Goal: Information Seeking & Learning: Compare options

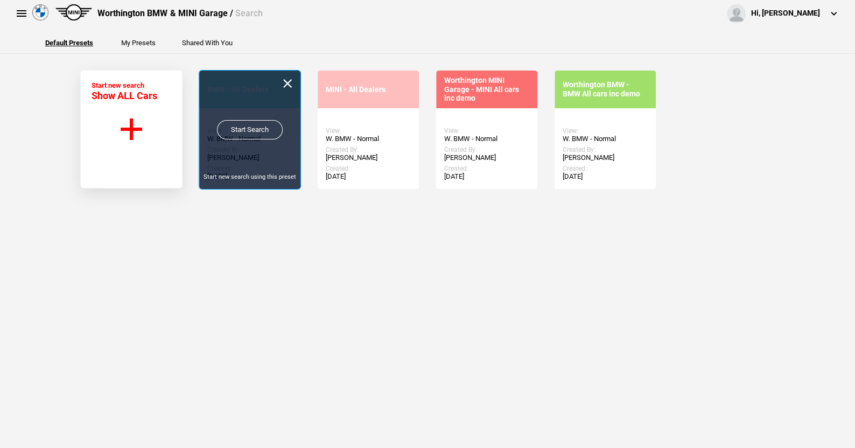
click at [249, 129] on link "Start Search" at bounding box center [250, 129] width 66 height 19
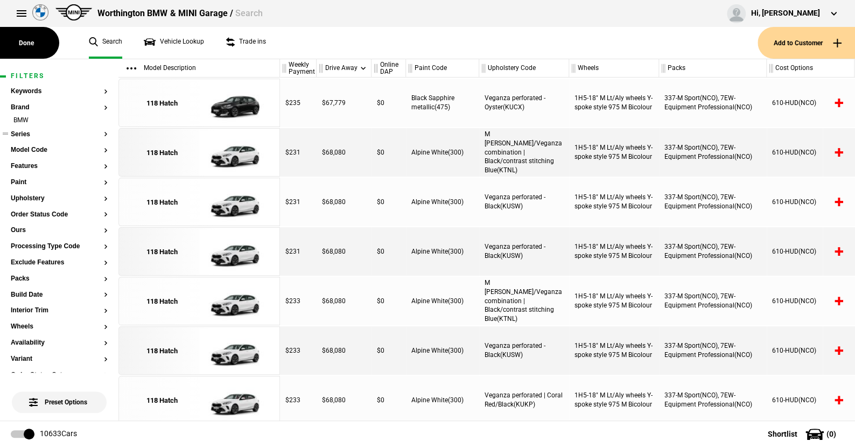
click at [25, 136] on button "Series" at bounding box center [59, 135] width 97 height 8
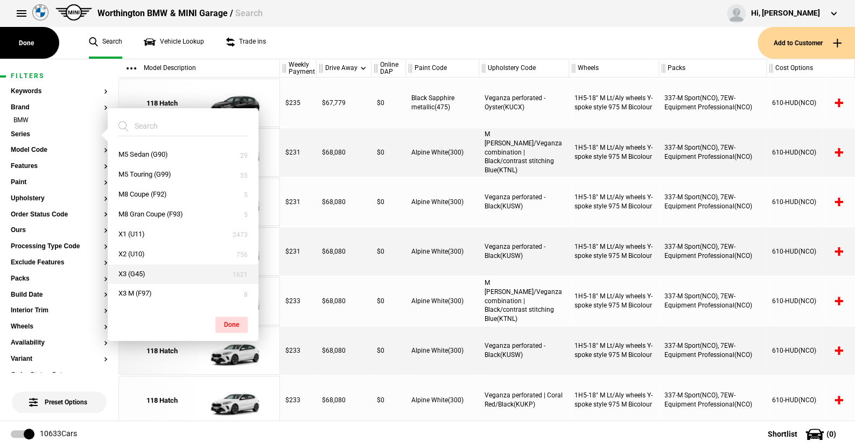
scroll to position [485, 0]
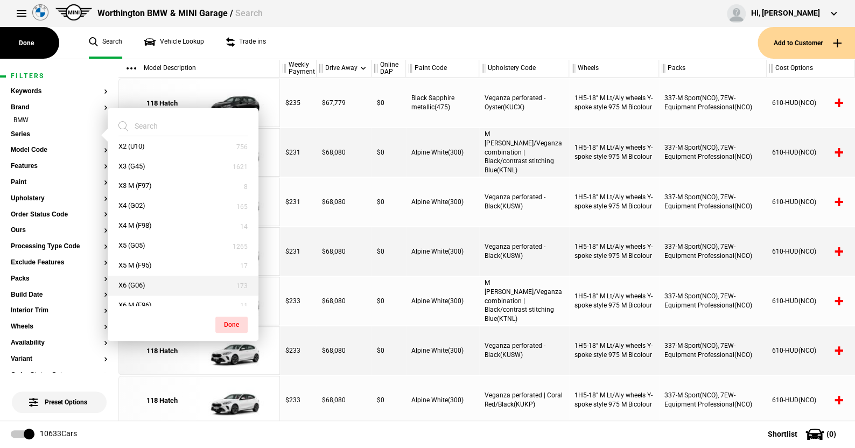
drag, startPoint x: 141, startPoint y: 245, endPoint x: 194, endPoint y: 280, distance: 63.8
click at [141, 245] on button "X5 (G05)" at bounding box center [183, 246] width 151 height 20
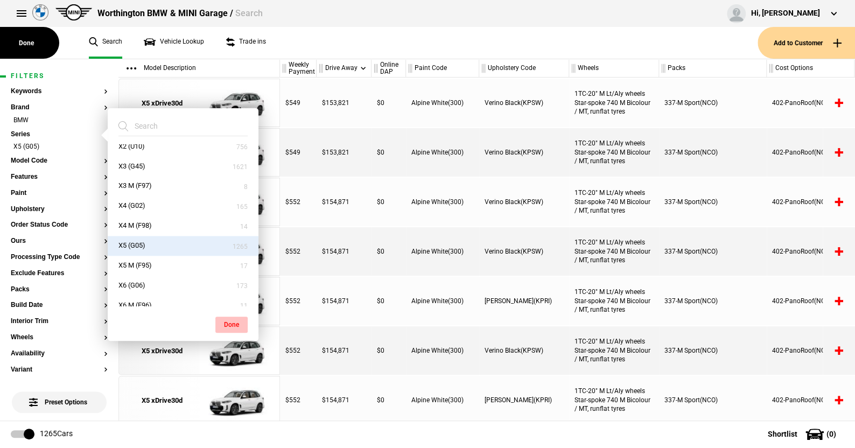
click at [227, 321] on button "Done" at bounding box center [231, 325] width 32 height 16
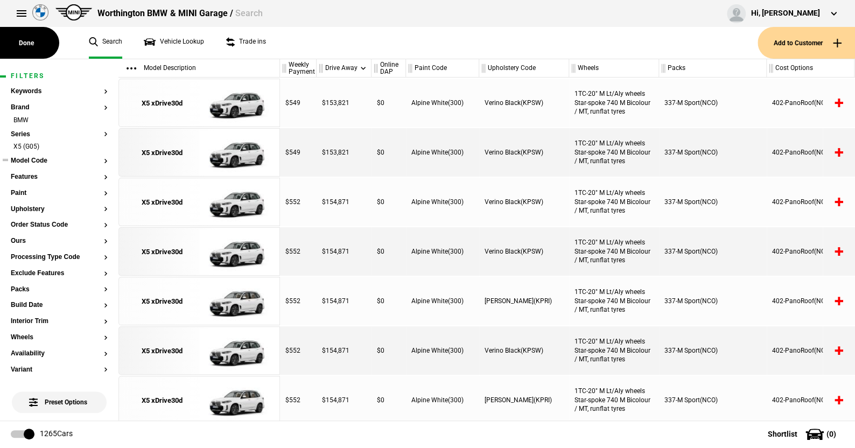
click at [40, 160] on button "Model Code" at bounding box center [59, 161] width 97 height 8
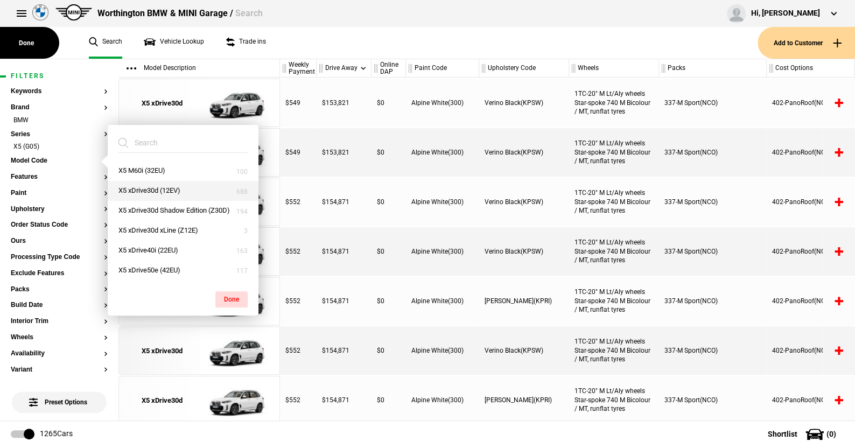
click at [138, 185] on button "X5 xDrive30d (12EV)" at bounding box center [183, 191] width 151 height 20
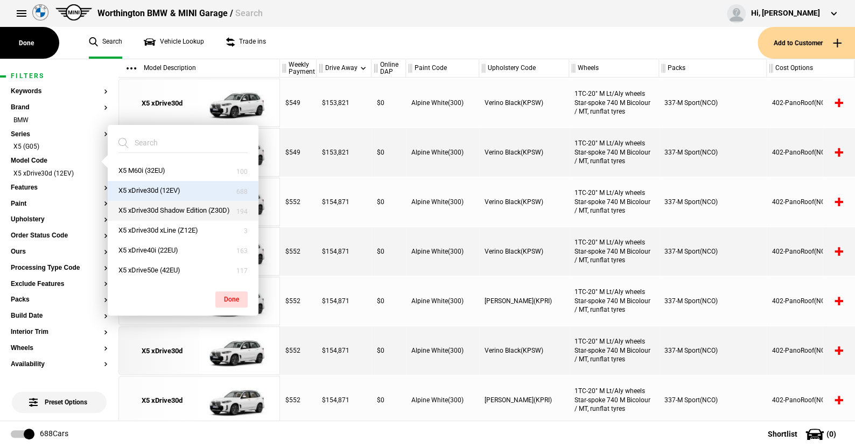
click at [139, 209] on button "X5 xDrive30d Shadow Edition (Z30D)" at bounding box center [183, 211] width 151 height 20
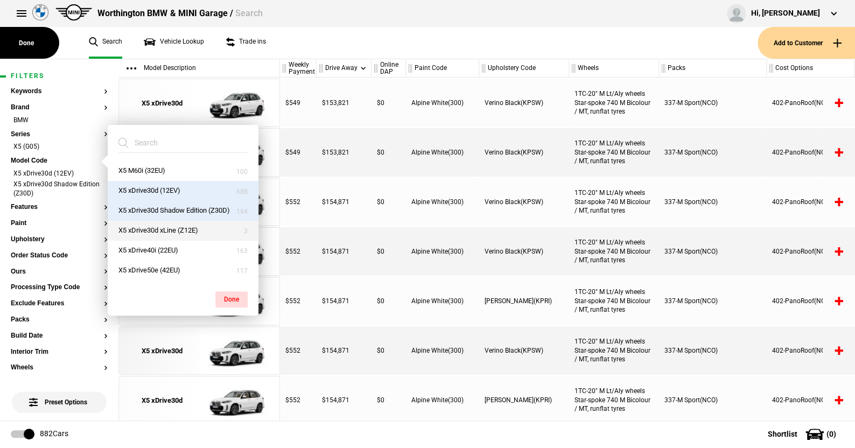
click at [146, 232] on button "X5 xDrive30d xLine (Z12E)" at bounding box center [183, 231] width 151 height 20
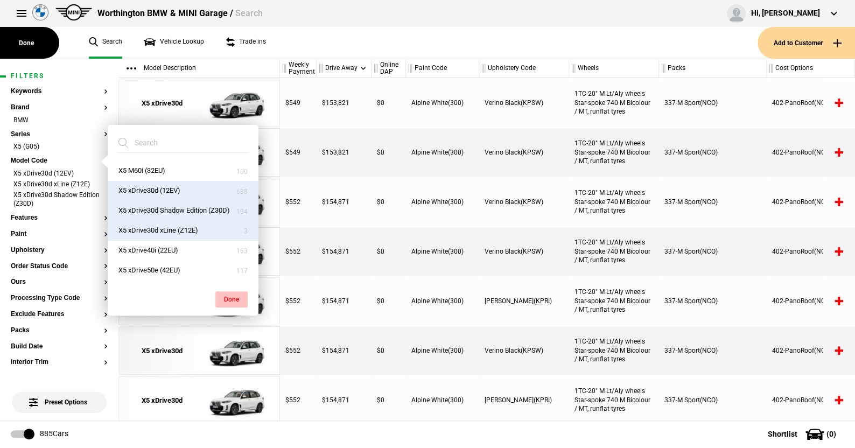
click at [230, 296] on button "Done" at bounding box center [231, 299] width 32 height 16
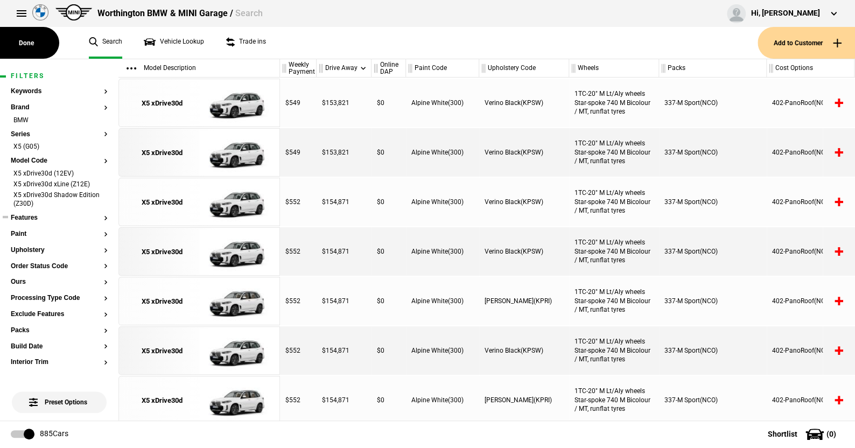
click at [33, 218] on button "Features" at bounding box center [59, 218] width 97 height 8
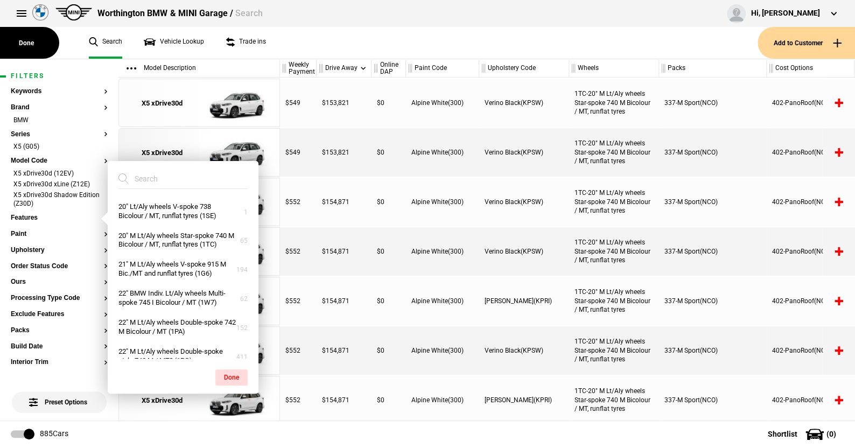
click at [176, 174] on input "search" at bounding box center [176, 178] width 116 height 19
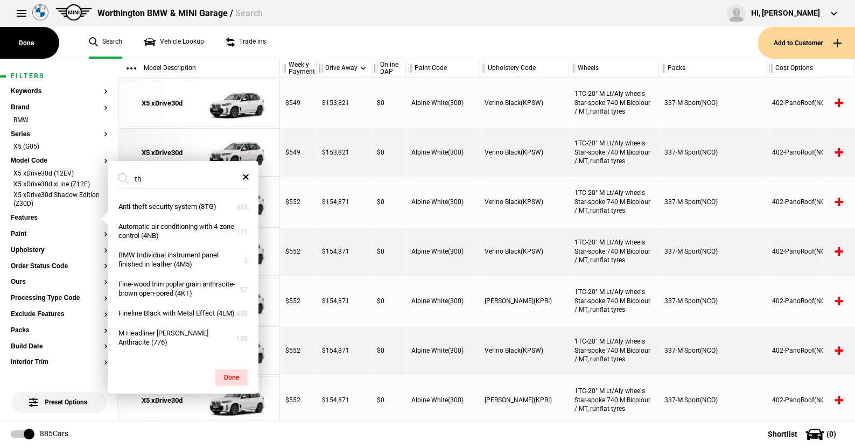
type input "t"
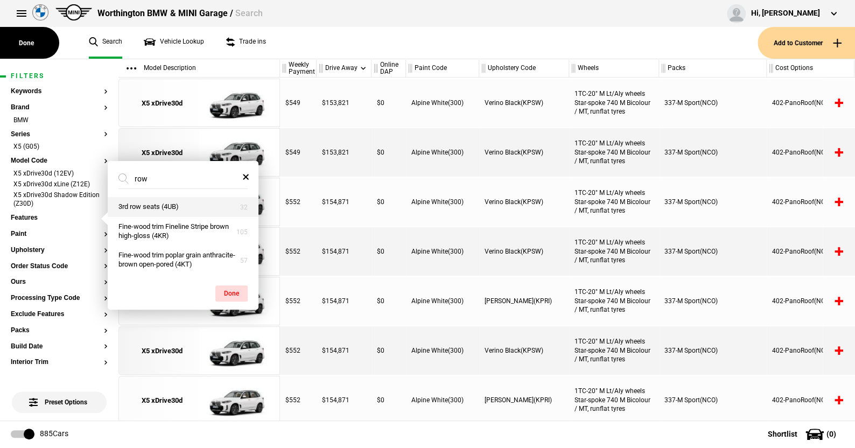
type input "row"
click at [164, 204] on button "3rd row seats (4UB)" at bounding box center [183, 207] width 151 height 20
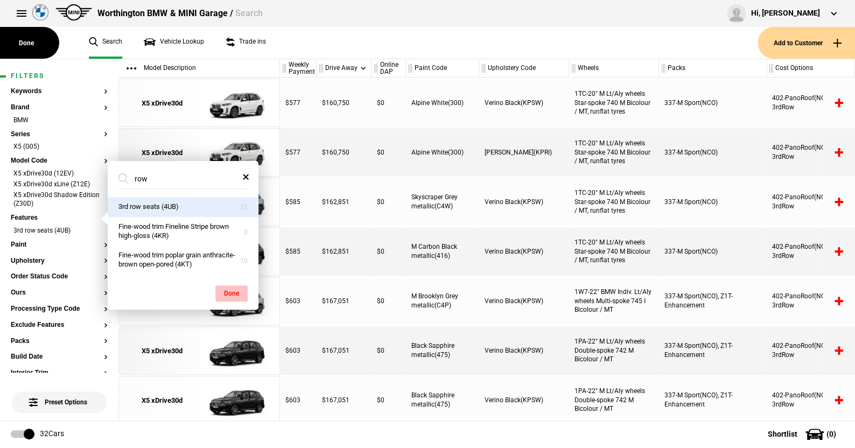
click at [228, 291] on button "Done" at bounding box center [231, 293] width 32 height 16
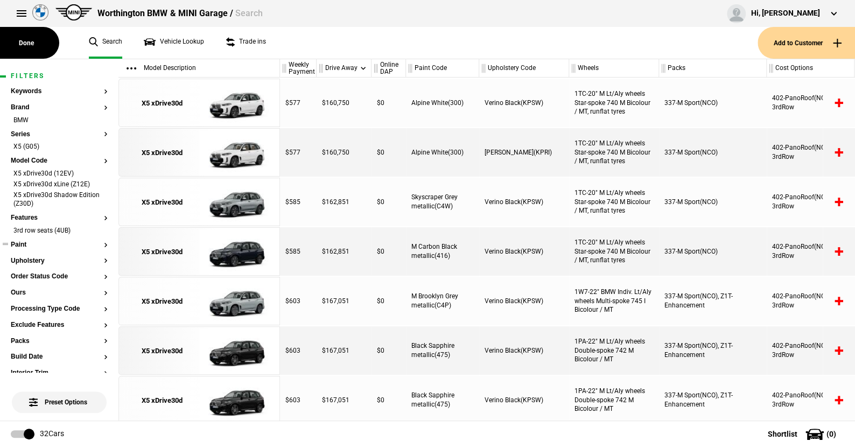
click at [24, 242] on button "Paint" at bounding box center [59, 245] width 97 height 8
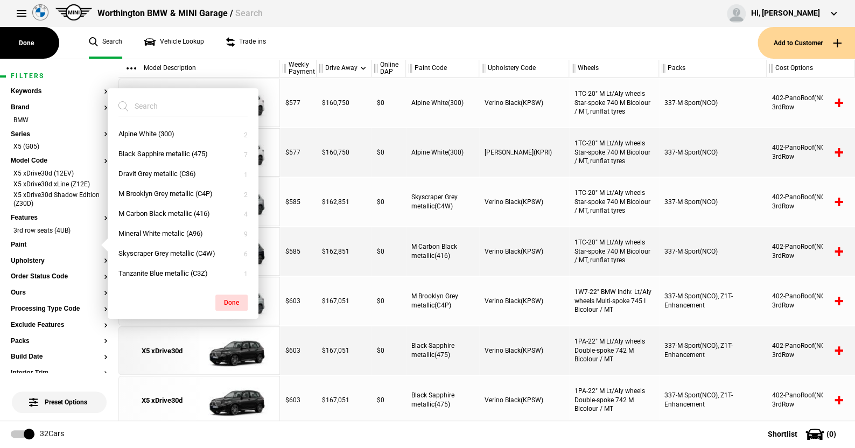
click at [299, 42] on ul "Search Vehicle Lookup Trade ins" at bounding box center [418, 43] width 680 height 32
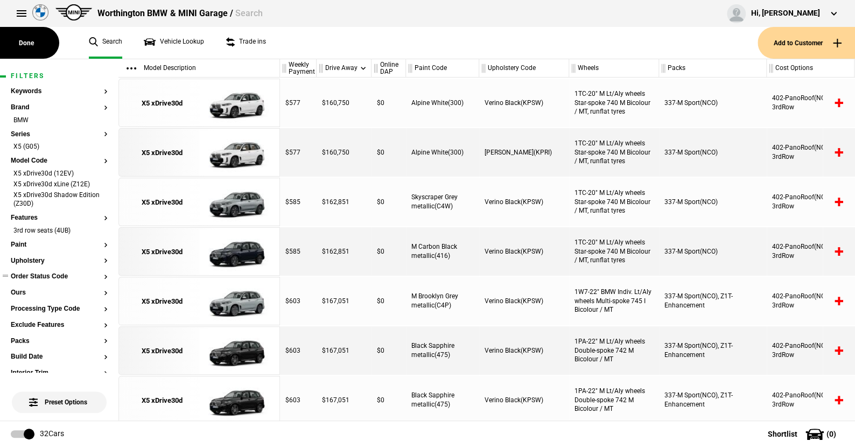
click at [38, 275] on button "Order Status Code" at bounding box center [59, 277] width 97 height 8
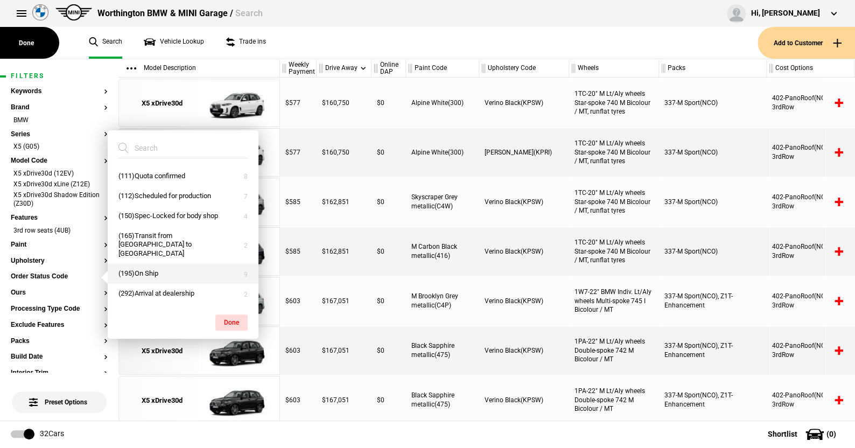
click at [148, 271] on button "(195)On Ship" at bounding box center [183, 274] width 151 height 20
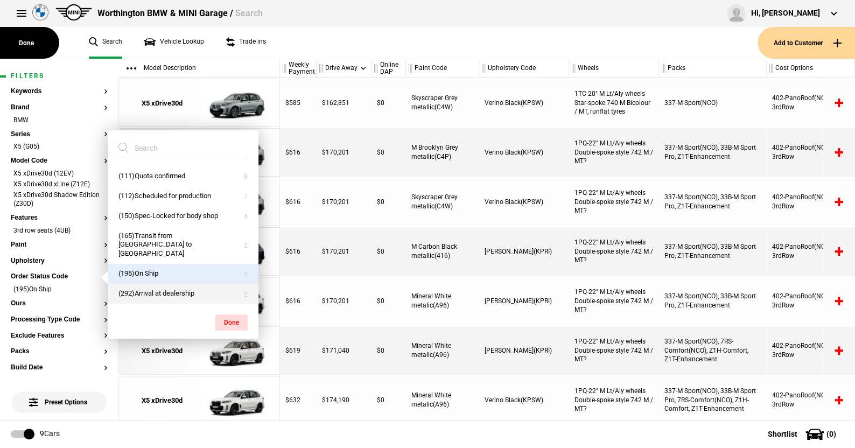
click at [152, 291] on button "(292)Arrival at dealership" at bounding box center [183, 294] width 151 height 20
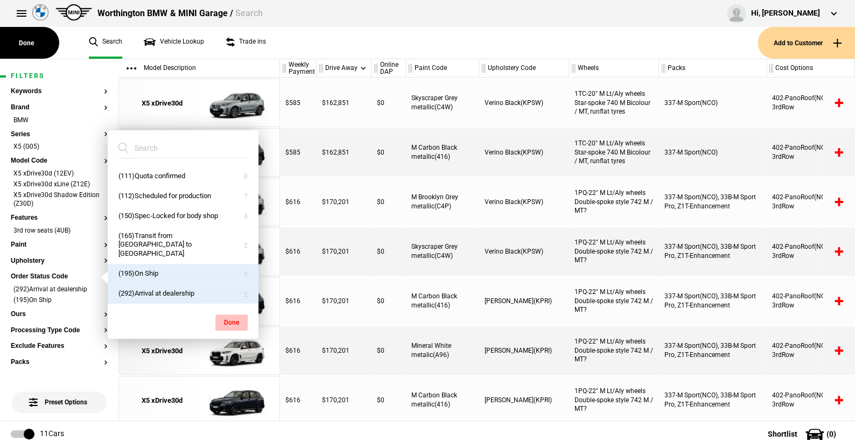
click at [232, 318] on button "Done" at bounding box center [231, 322] width 32 height 16
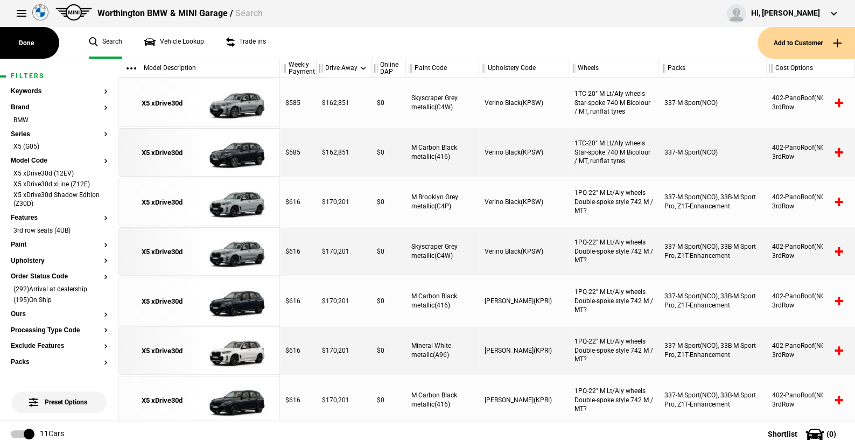
click at [338, 41] on ul "Search Vehicle Lookup Trade ins" at bounding box center [418, 43] width 680 height 32
click at [16, 241] on button "Paint" at bounding box center [59, 245] width 97 height 8
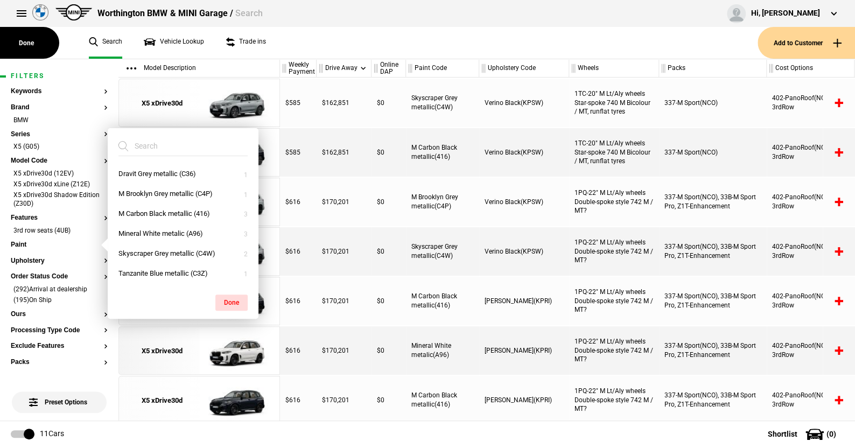
click at [339, 50] on ul "Search Vehicle Lookup Trade ins" at bounding box center [418, 43] width 680 height 32
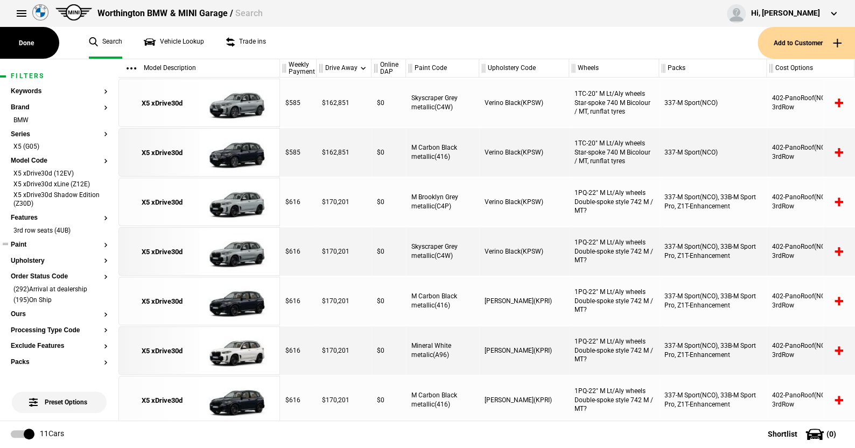
click at [25, 242] on button "Paint" at bounding box center [59, 245] width 97 height 8
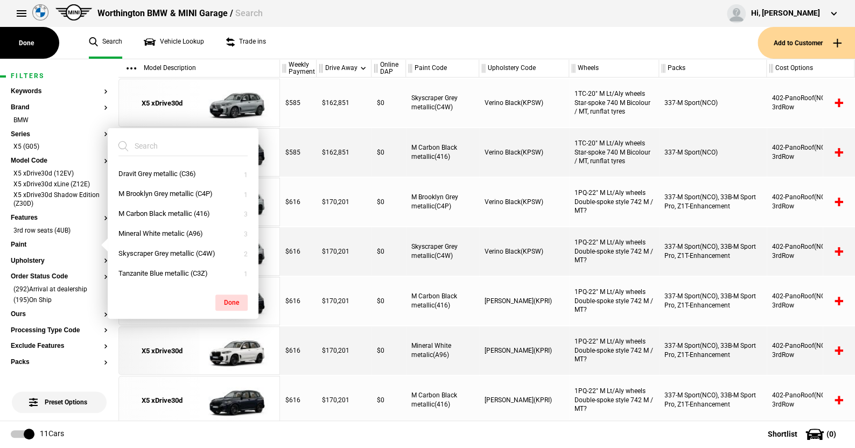
click at [357, 46] on ul "Search Vehicle Lookup Trade ins" at bounding box center [418, 43] width 680 height 32
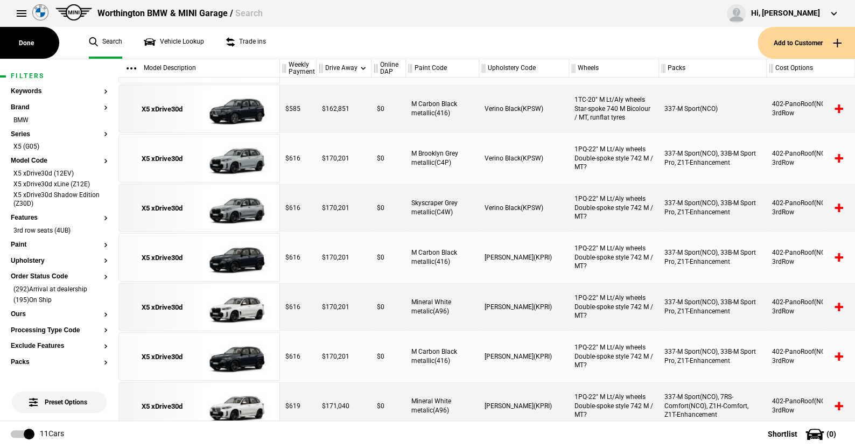
scroll to position [0, 0]
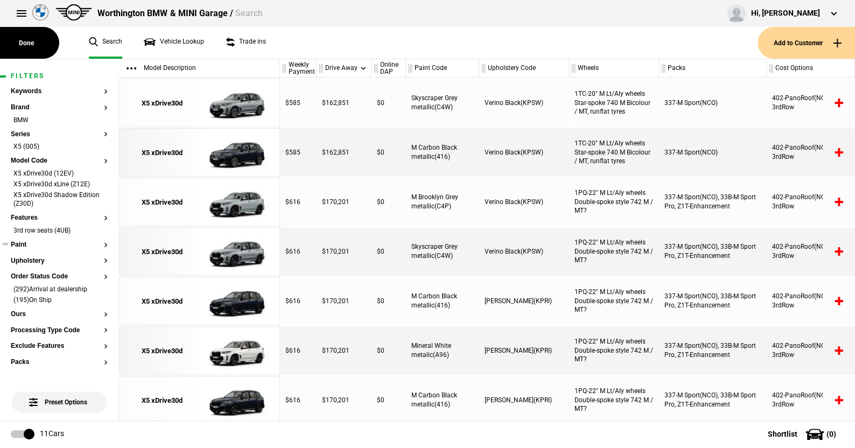
click at [22, 242] on button "Paint" at bounding box center [59, 245] width 97 height 8
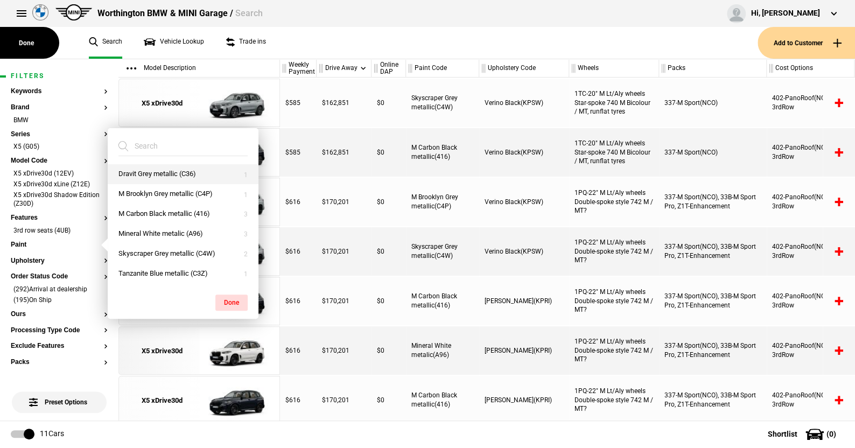
click at [159, 173] on button "Dravit Grey metallic (C36)" at bounding box center [183, 174] width 151 height 20
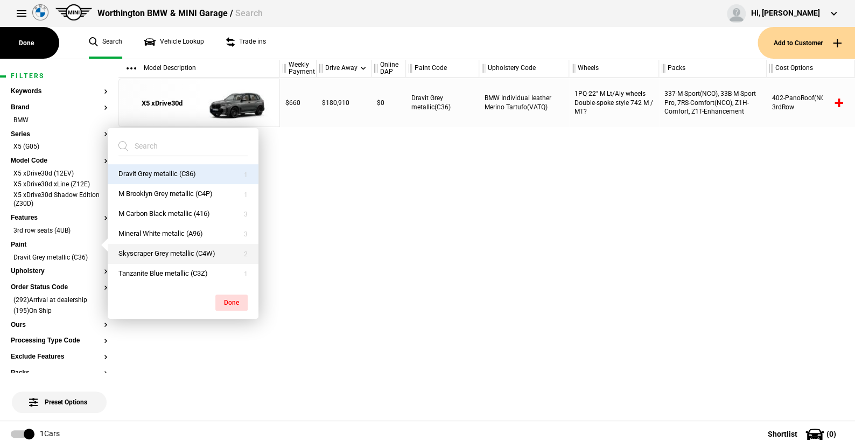
click at [156, 253] on button "Skyscraper Grey metallic (C4W)" at bounding box center [183, 254] width 151 height 20
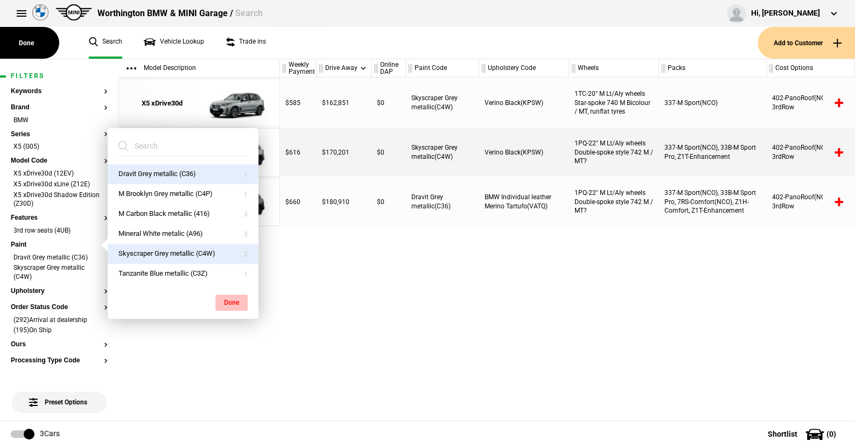
click at [233, 299] on button "Done" at bounding box center [231, 303] width 32 height 16
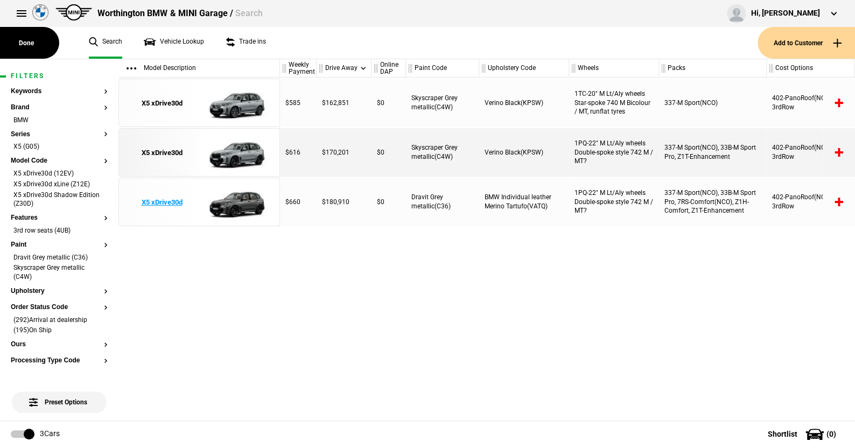
click at [249, 202] on img at bounding box center [236, 202] width 75 height 48
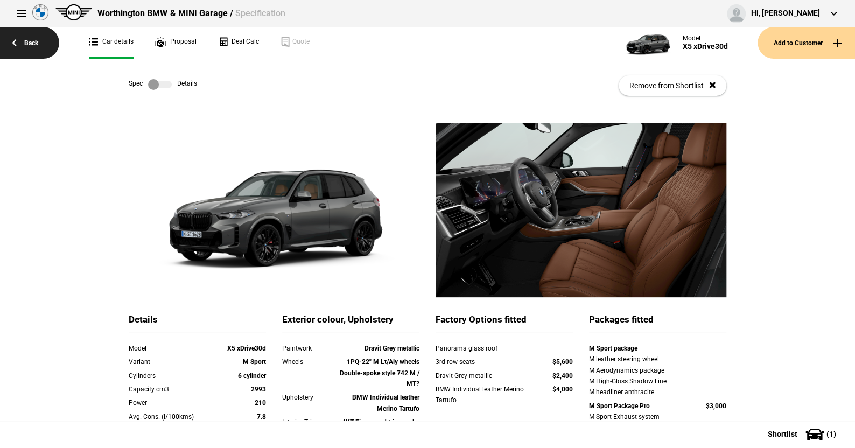
click at [36, 43] on link "Back" at bounding box center [29, 43] width 59 height 32
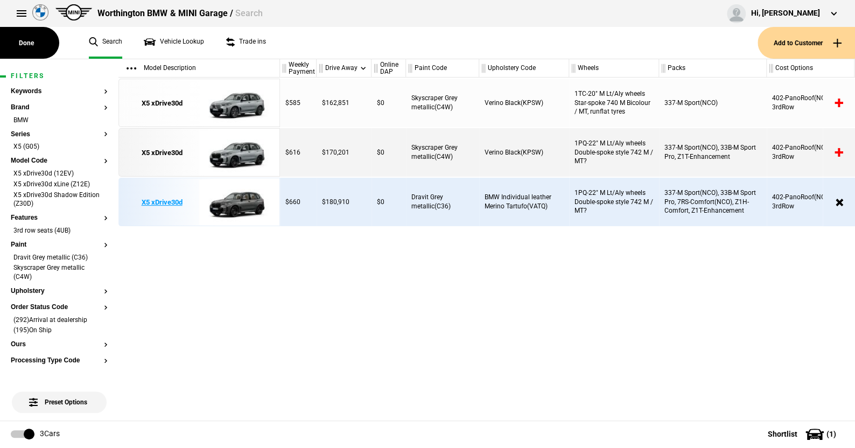
click at [238, 198] on img at bounding box center [236, 202] width 75 height 48
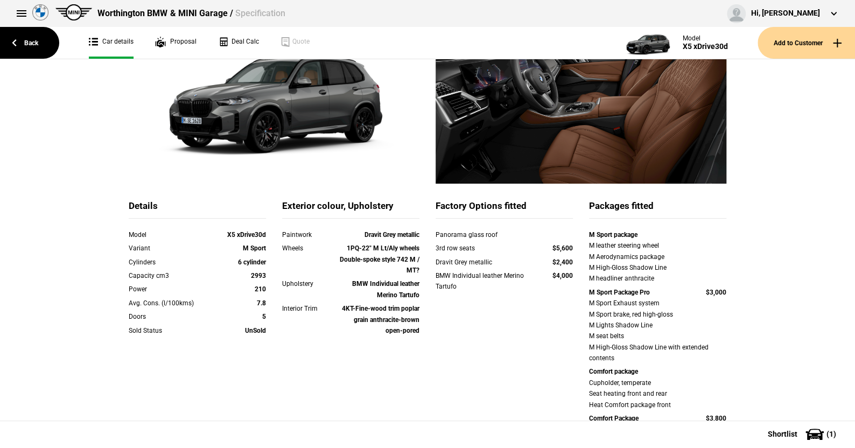
scroll to position [108, 0]
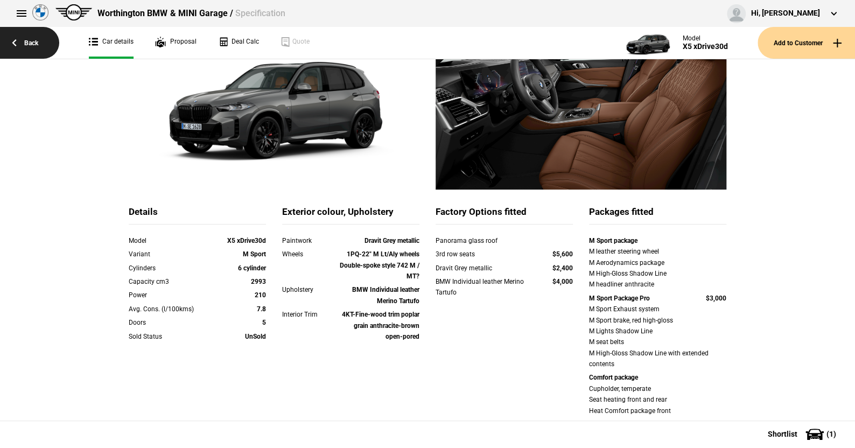
click at [33, 41] on link "Back" at bounding box center [29, 43] width 59 height 32
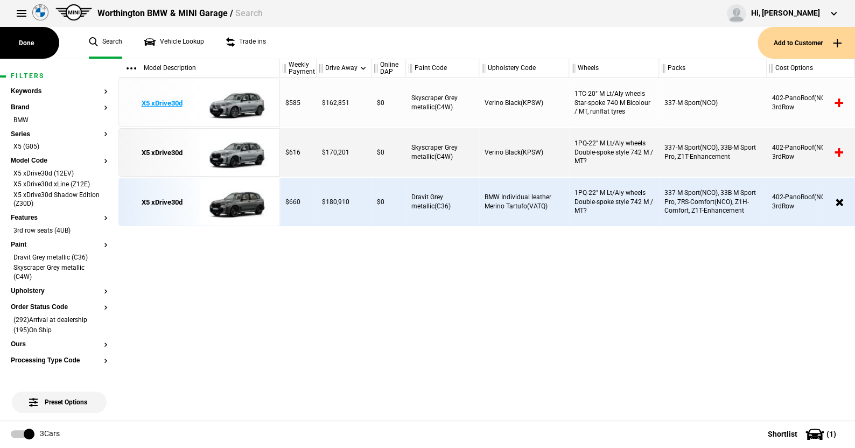
click at [235, 99] on img at bounding box center [236, 103] width 75 height 48
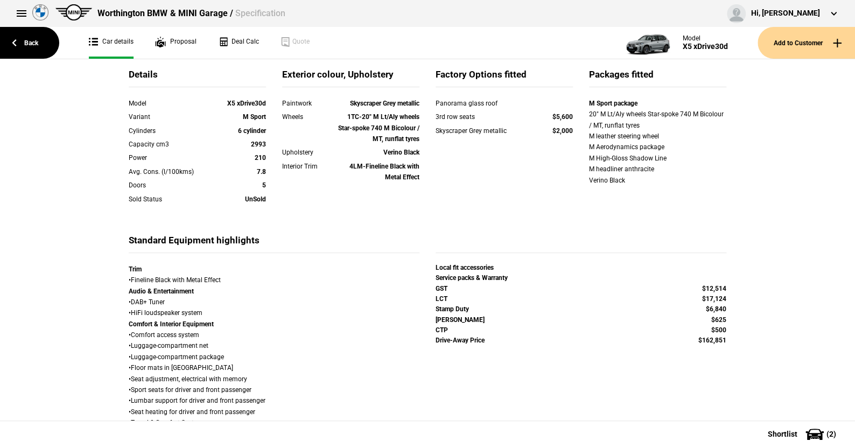
scroll to position [162, 0]
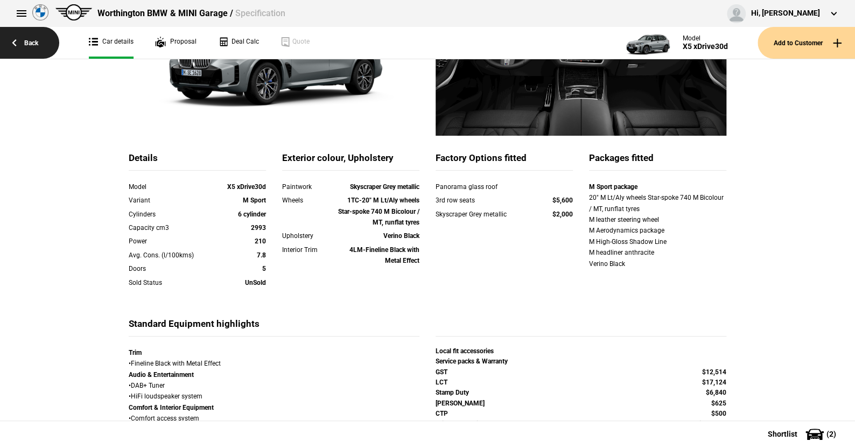
click at [32, 40] on link "Back" at bounding box center [29, 43] width 59 height 32
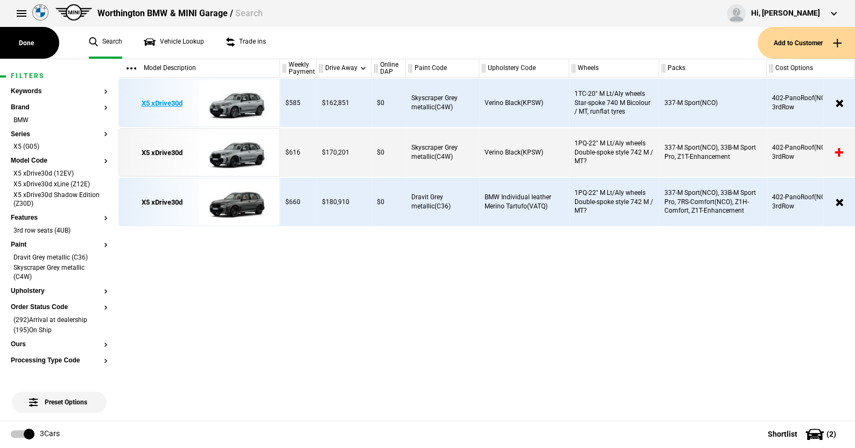
click at [243, 102] on img at bounding box center [236, 103] width 75 height 48
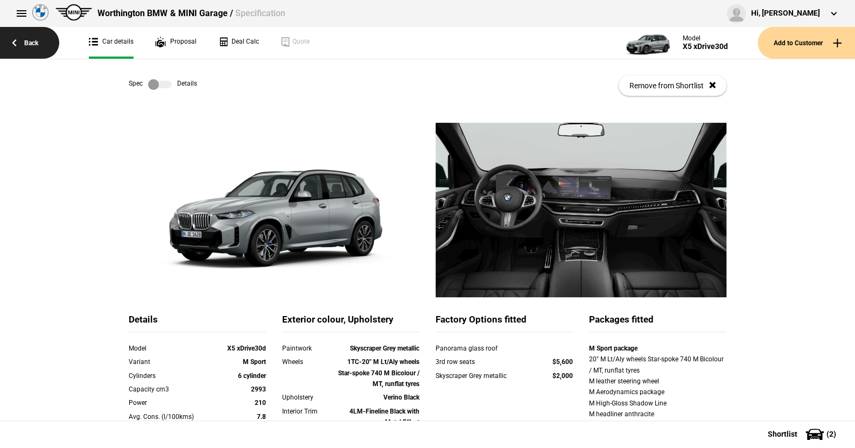
click at [32, 40] on link "Back" at bounding box center [29, 43] width 59 height 32
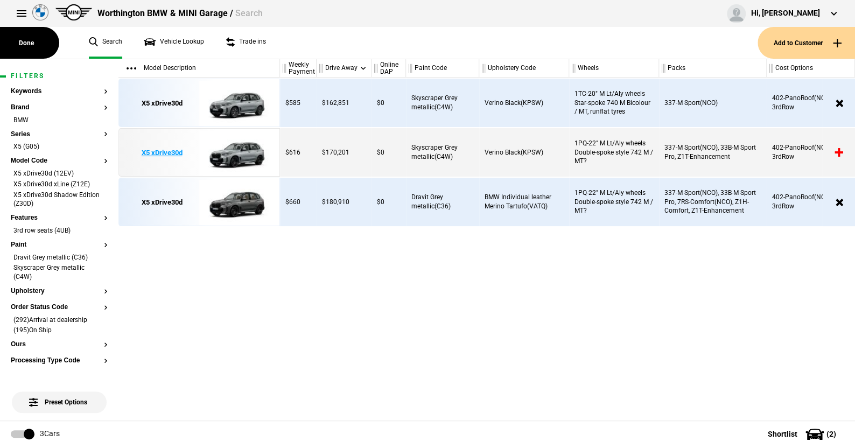
click at [242, 148] on img at bounding box center [236, 153] width 75 height 48
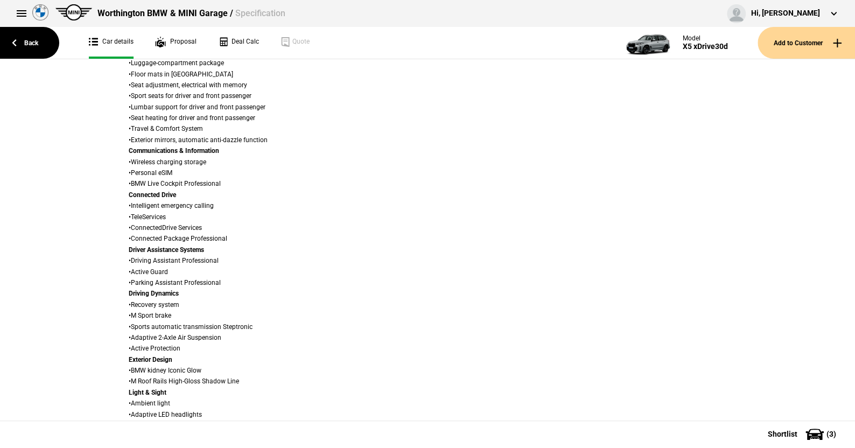
scroll to position [323, 0]
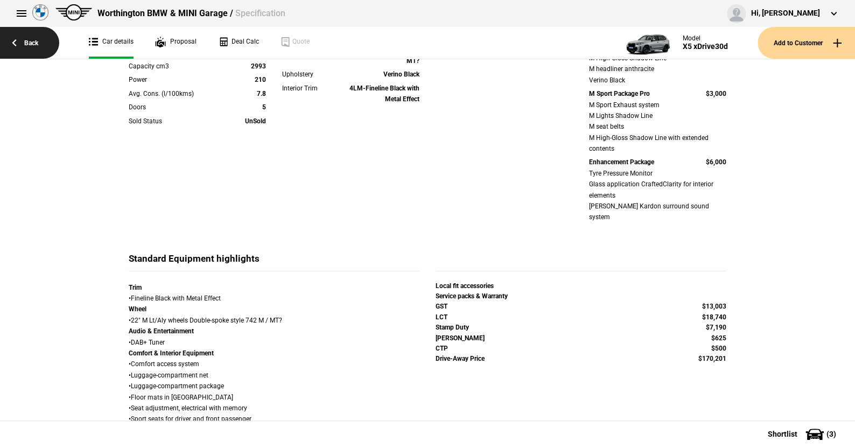
click at [29, 40] on link "Back" at bounding box center [29, 43] width 59 height 32
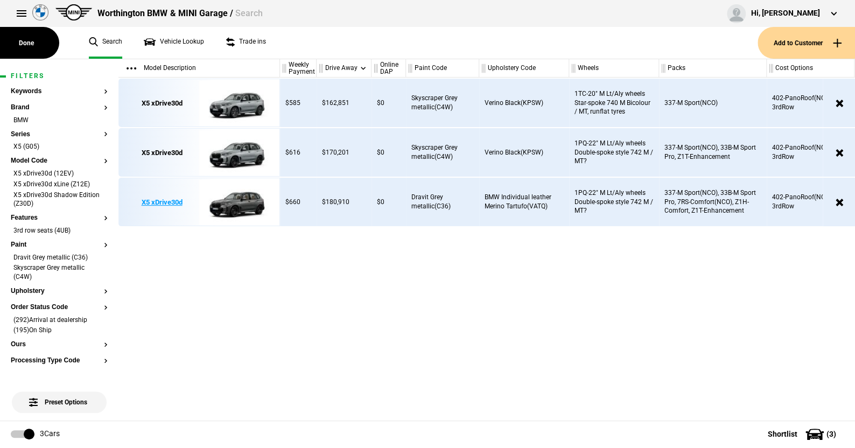
click at [237, 198] on img at bounding box center [236, 202] width 75 height 48
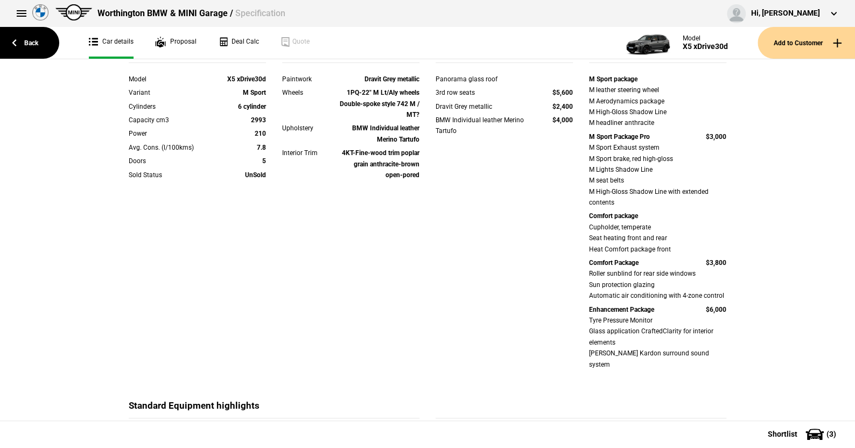
scroll to position [215, 0]
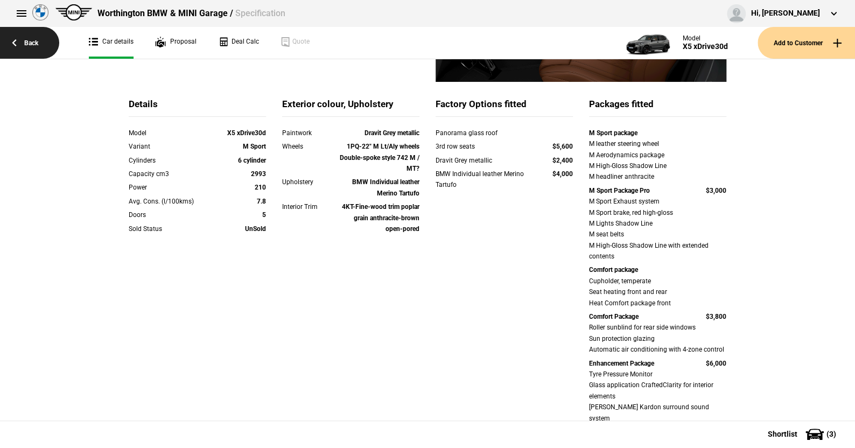
click at [33, 41] on link "Back" at bounding box center [29, 43] width 59 height 32
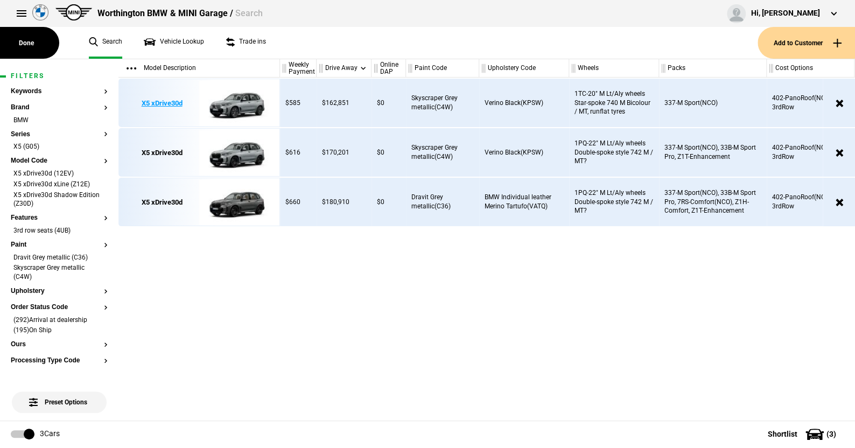
click at [239, 96] on img at bounding box center [236, 103] width 75 height 48
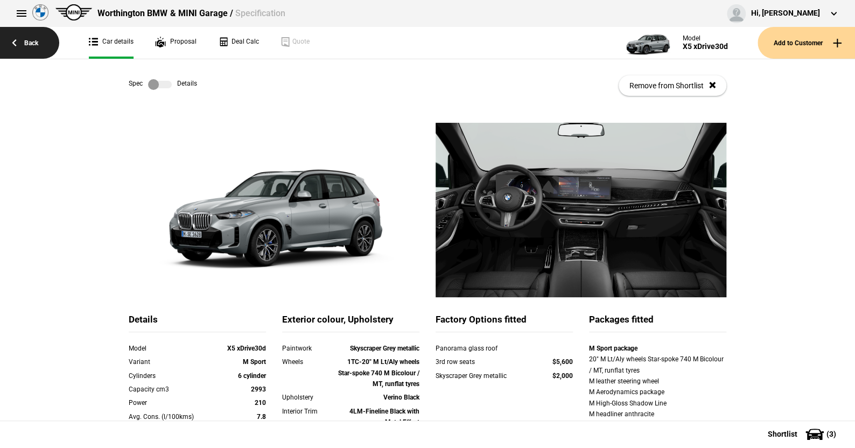
click at [26, 42] on link "Back" at bounding box center [29, 43] width 59 height 32
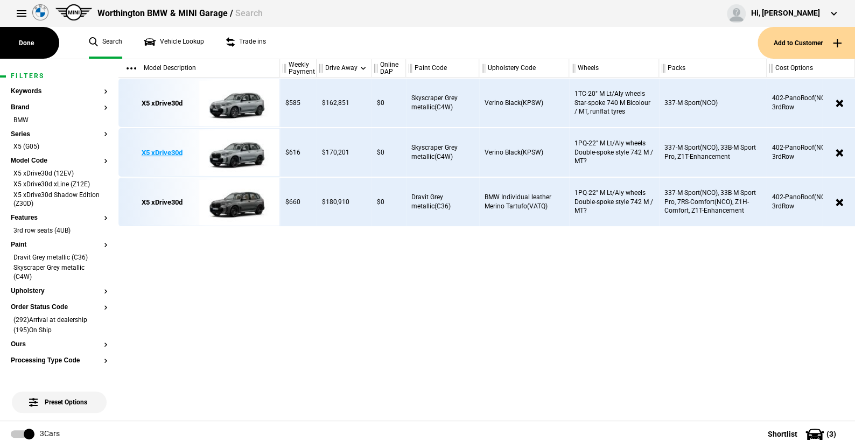
click at [240, 151] on img at bounding box center [236, 153] width 75 height 48
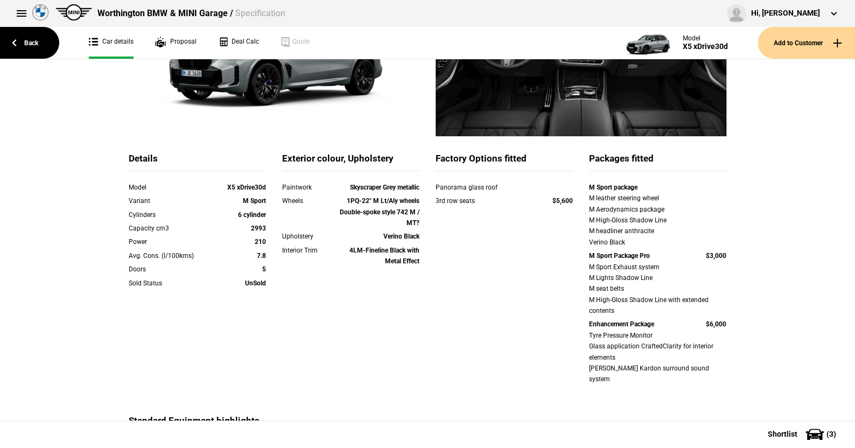
scroll to position [162, 0]
click at [32, 42] on link "Back" at bounding box center [29, 43] width 59 height 32
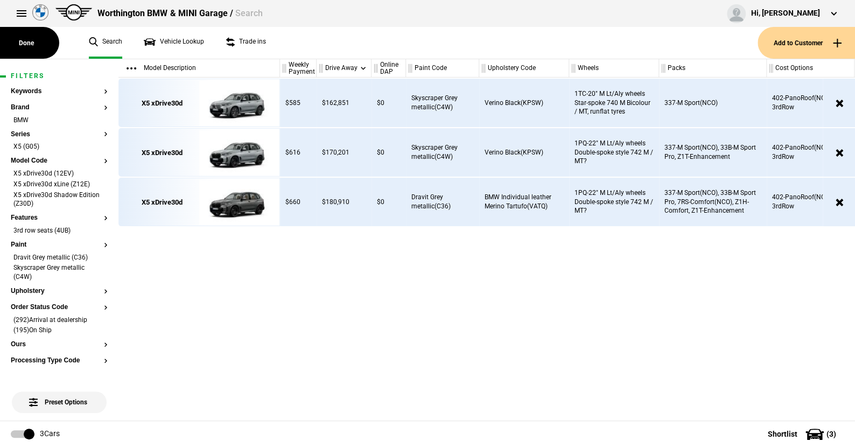
click at [333, 49] on ul "Search Vehicle Lookup Trade ins" at bounding box center [418, 43] width 680 height 32
click at [246, 104] on img at bounding box center [236, 103] width 75 height 48
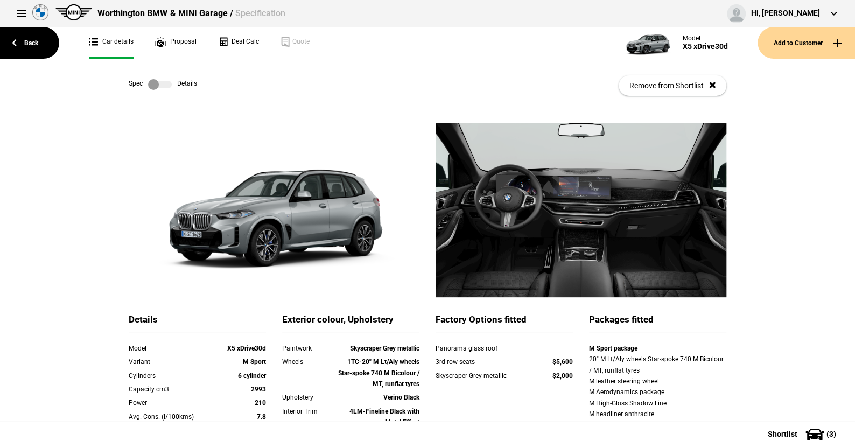
click at [162, 84] on label at bounding box center [160, 84] width 24 height 11
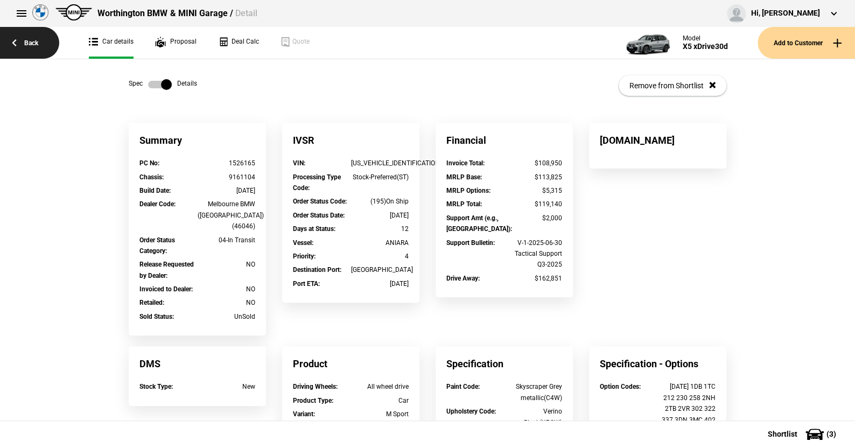
click at [34, 45] on link "Back" at bounding box center [29, 43] width 59 height 32
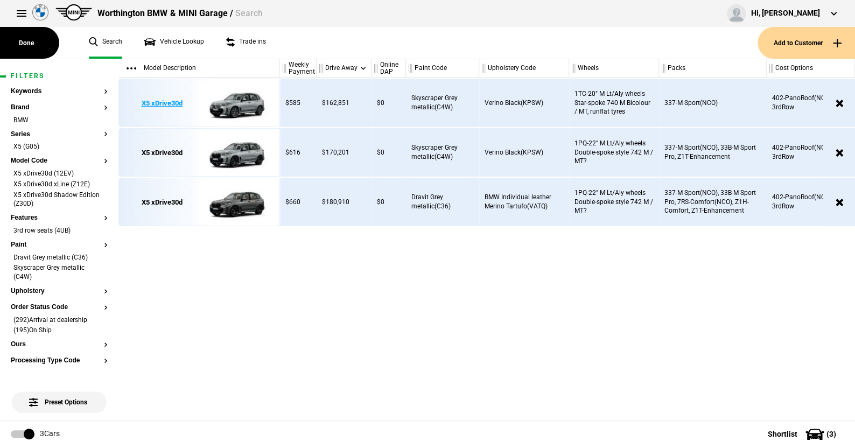
click at [242, 104] on img at bounding box center [236, 103] width 75 height 48
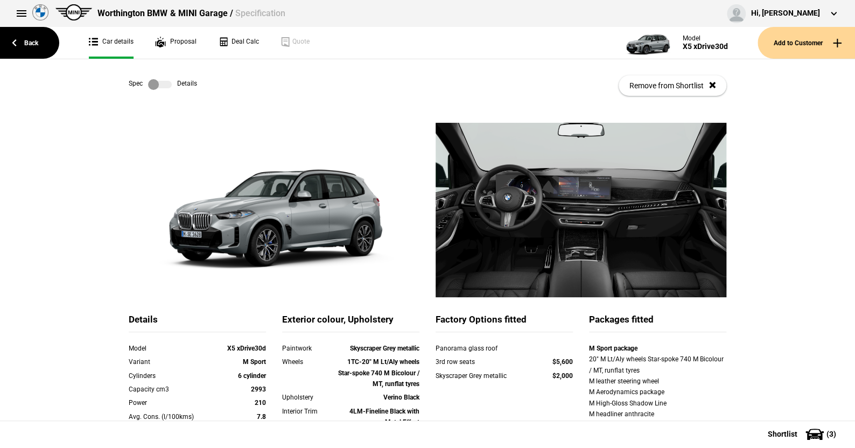
click at [166, 86] on label at bounding box center [160, 84] width 24 height 11
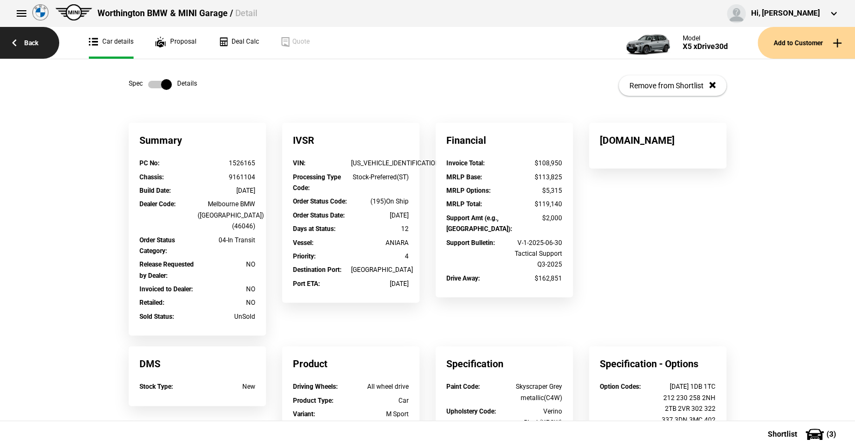
click at [38, 39] on link "Back" at bounding box center [29, 43] width 59 height 32
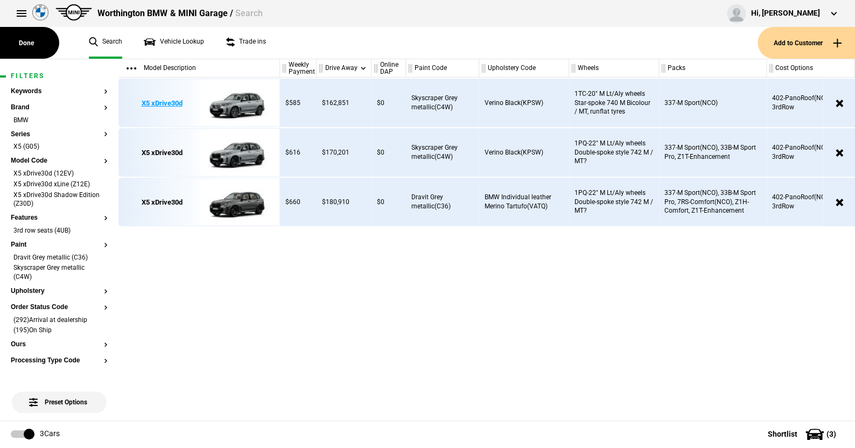
click at [233, 101] on img at bounding box center [236, 103] width 75 height 48
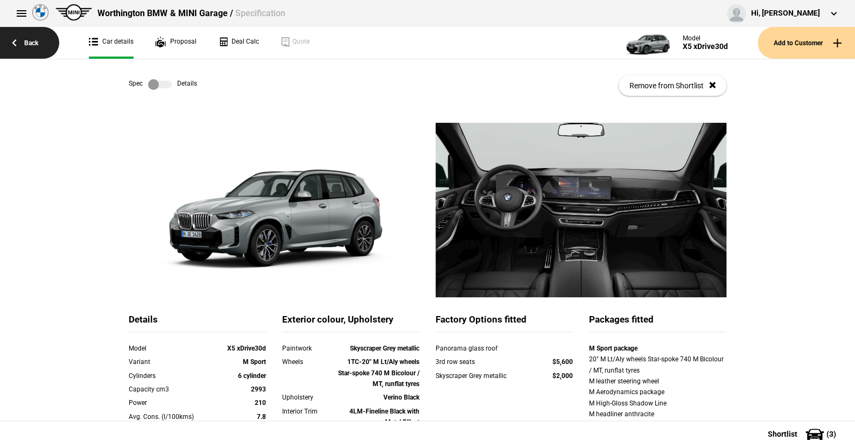
click at [34, 39] on link "Back" at bounding box center [29, 43] width 59 height 32
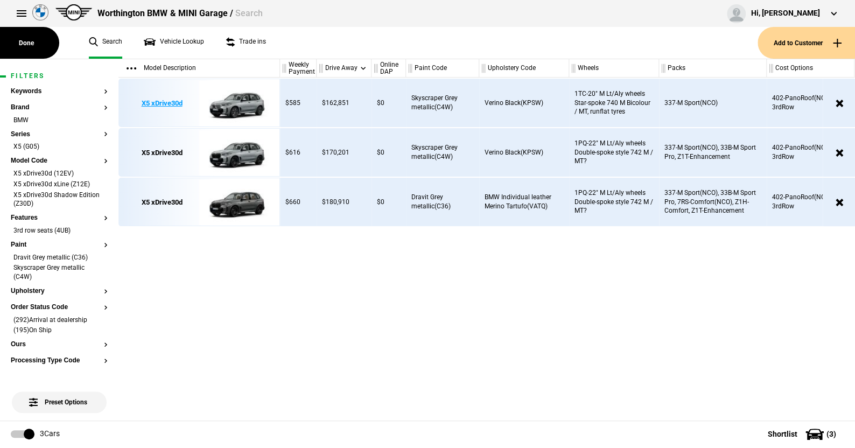
click at [239, 101] on img at bounding box center [236, 103] width 75 height 48
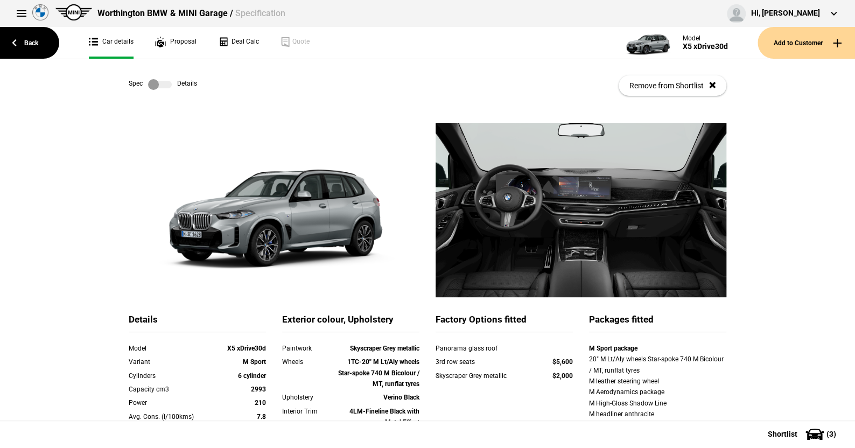
click at [162, 80] on label at bounding box center [160, 84] width 24 height 11
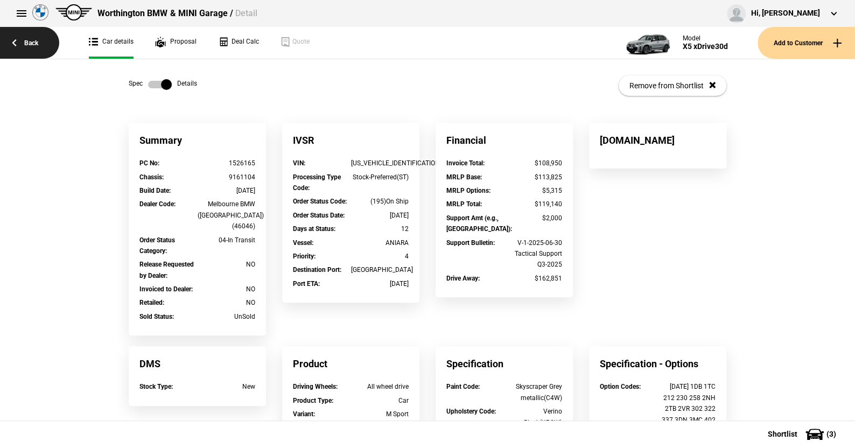
click at [28, 39] on link "Back" at bounding box center [29, 43] width 59 height 32
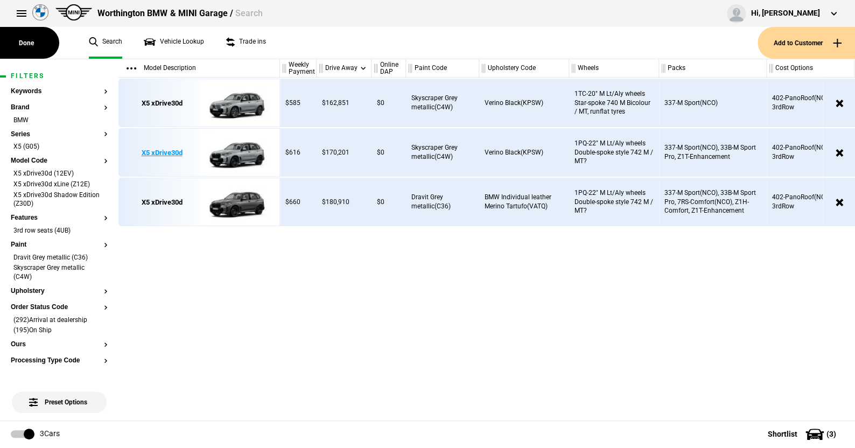
click at [237, 155] on img at bounding box center [236, 153] width 75 height 48
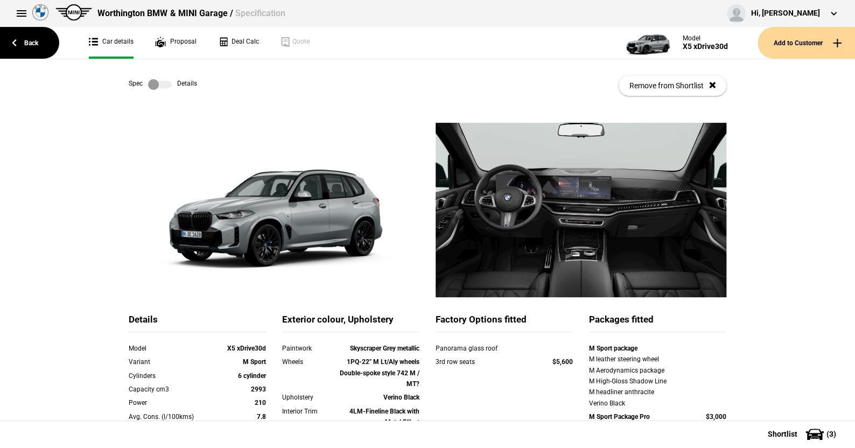
click at [164, 81] on label at bounding box center [160, 84] width 24 height 11
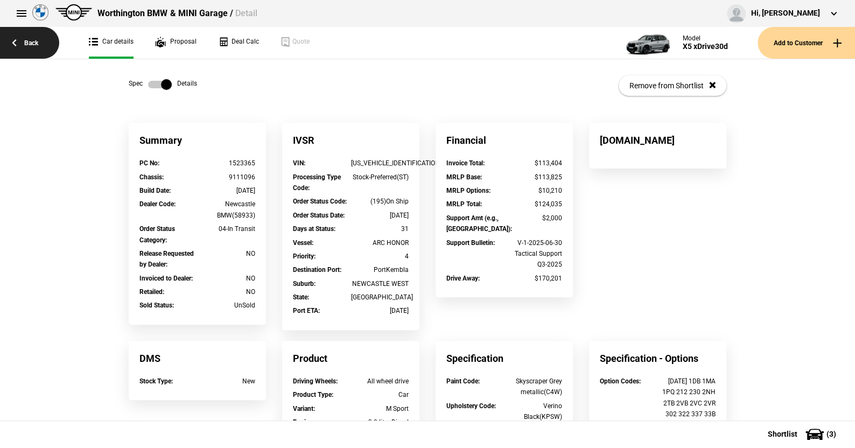
click at [30, 40] on link "Back" at bounding box center [29, 43] width 59 height 32
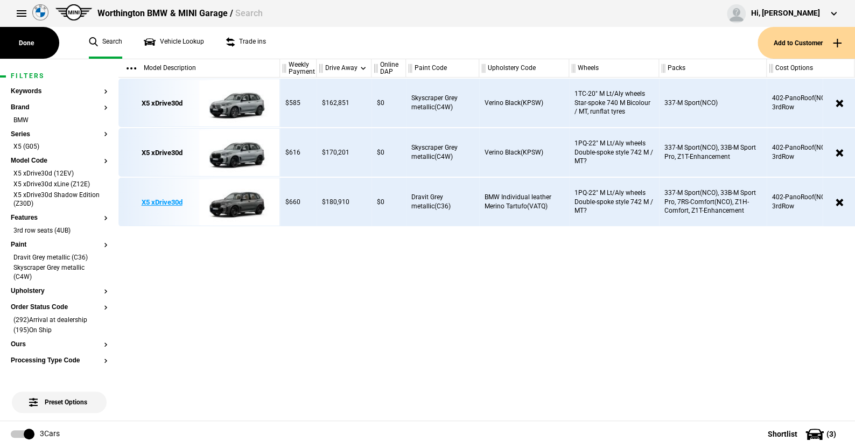
click at [241, 200] on img at bounding box center [236, 202] width 75 height 48
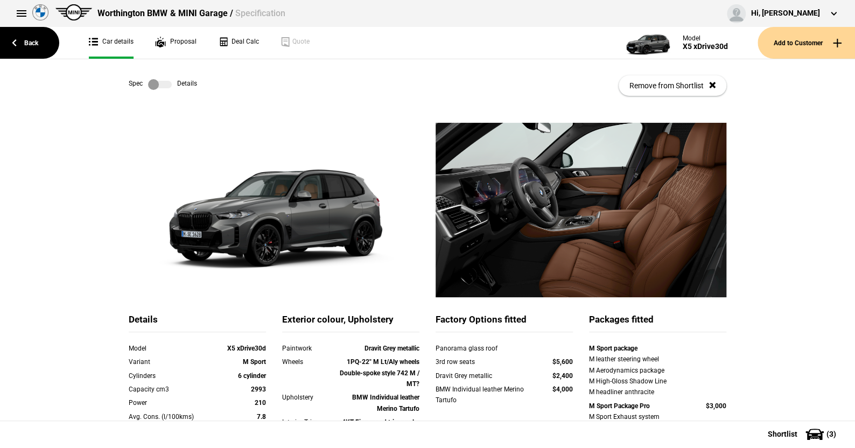
click at [159, 85] on label at bounding box center [160, 84] width 24 height 11
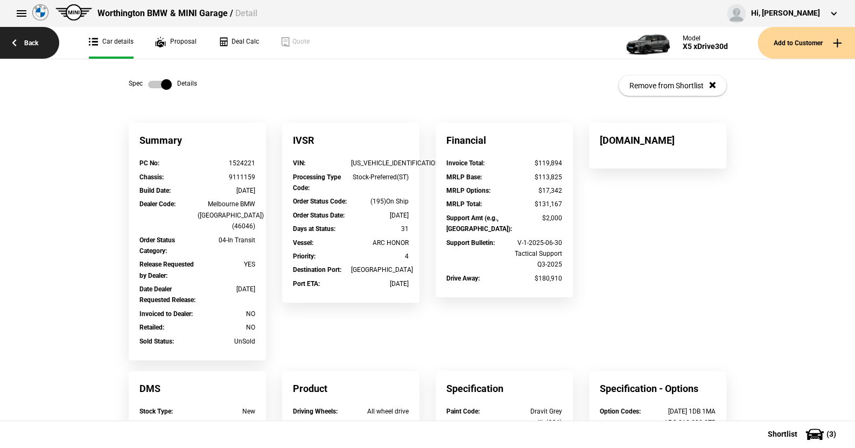
click at [30, 41] on link "Back" at bounding box center [29, 43] width 59 height 32
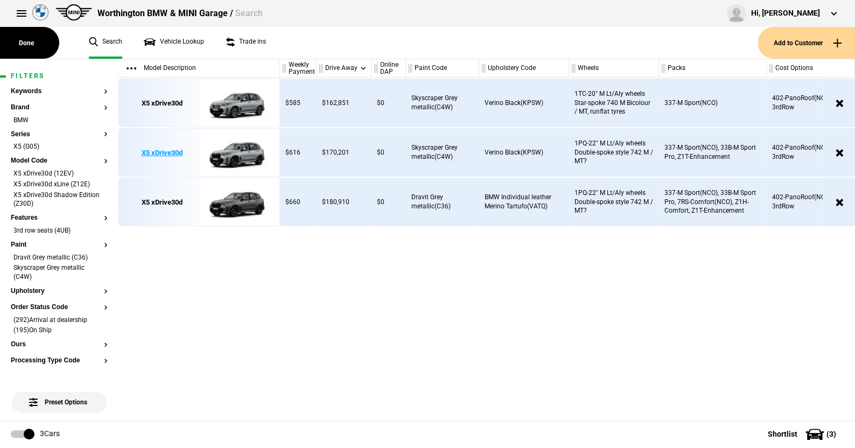
click at [236, 152] on img at bounding box center [236, 153] width 75 height 48
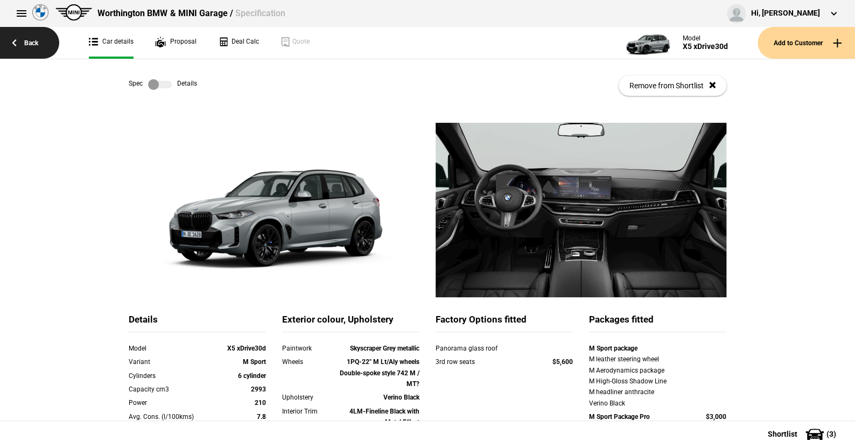
click at [31, 41] on link "Back" at bounding box center [29, 43] width 59 height 32
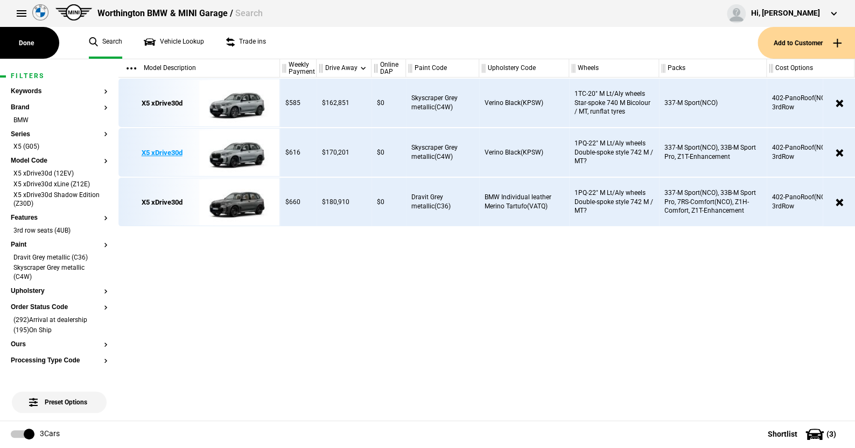
click at [247, 154] on img at bounding box center [236, 153] width 75 height 48
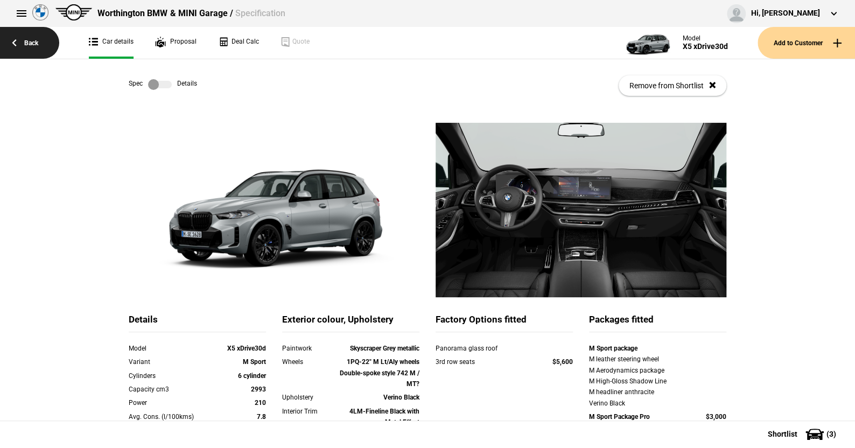
click at [31, 41] on link "Back" at bounding box center [29, 43] width 59 height 32
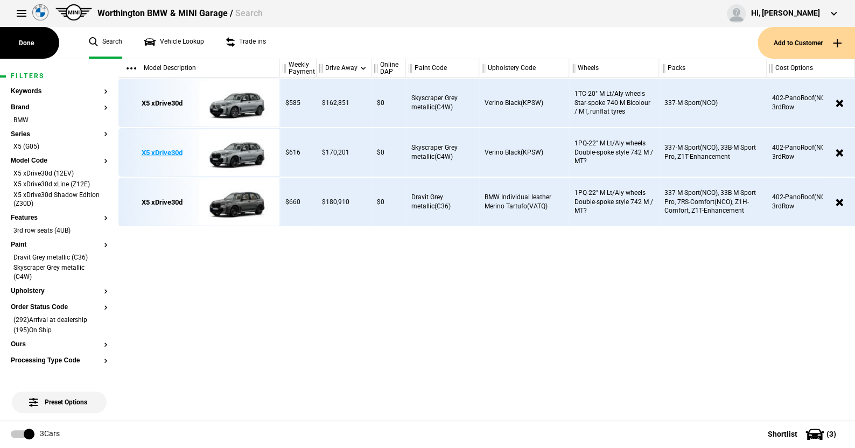
click at [241, 150] on img at bounding box center [236, 153] width 75 height 48
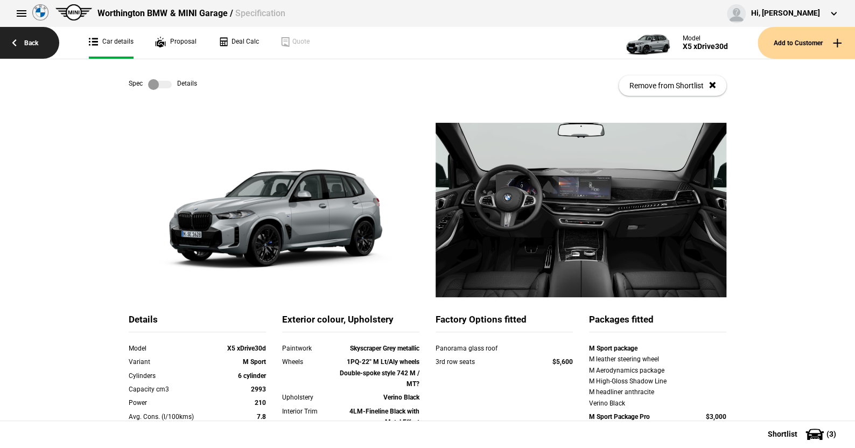
click at [31, 40] on link "Back" at bounding box center [29, 43] width 59 height 32
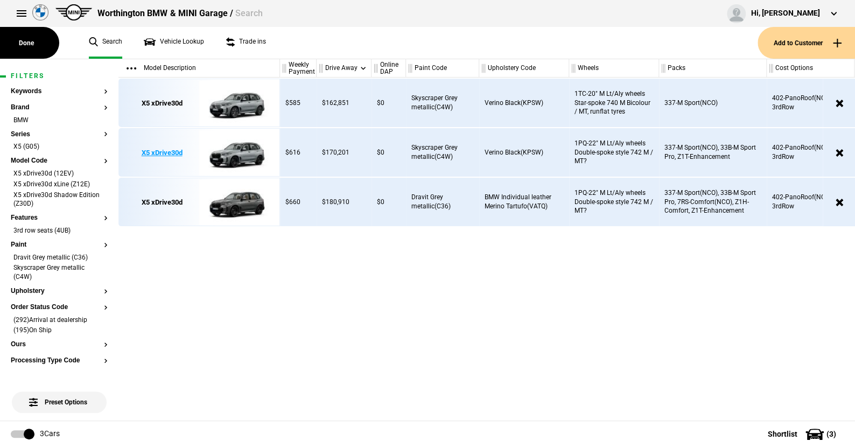
click at [241, 152] on img at bounding box center [236, 153] width 75 height 48
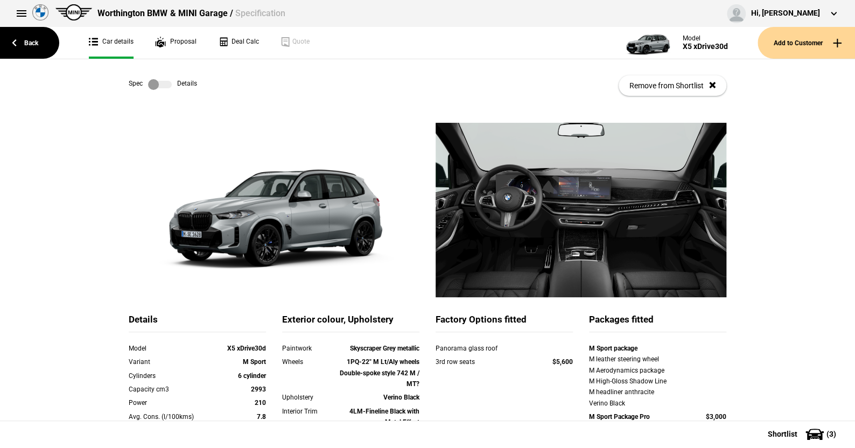
click at [165, 86] on label at bounding box center [160, 84] width 24 height 11
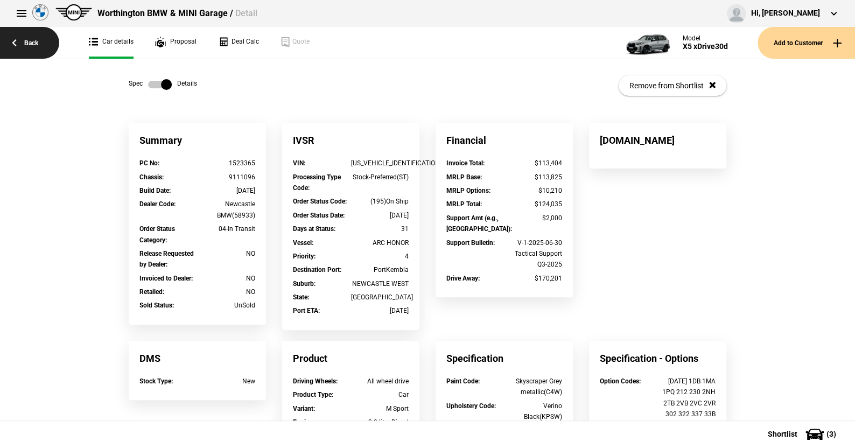
click at [31, 41] on link "Back" at bounding box center [29, 43] width 59 height 32
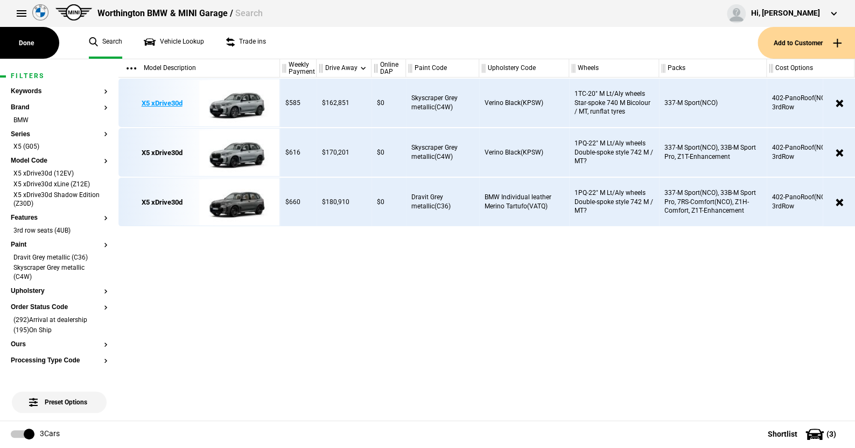
click at [246, 102] on img at bounding box center [236, 103] width 75 height 48
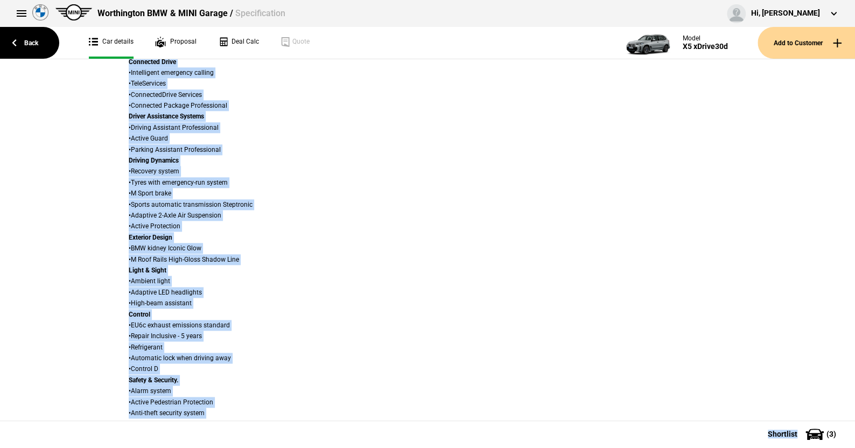
scroll to position [700, 0]
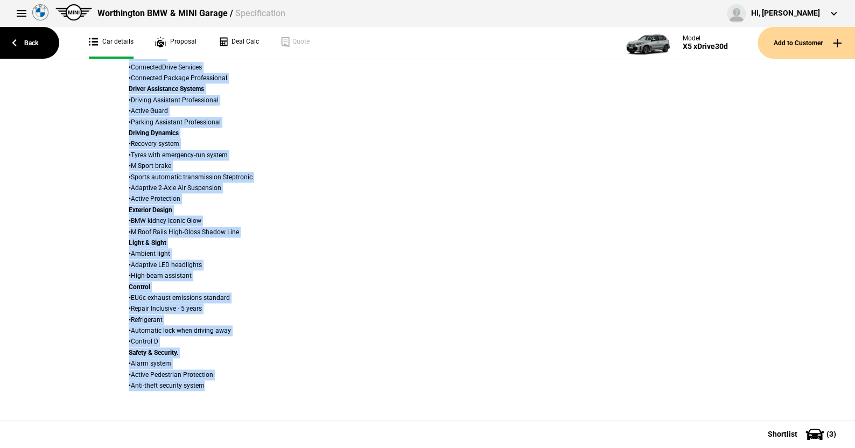
drag, startPoint x: 46, startPoint y: 89, endPoint x: 819, endPoint y: 409, distance: 836.3
click at [820, 409] on div "Spec Details Remove from Shortlist Details Model X5 xDrive30d Variant M Sport C…" at bounding box center [427, 239] width 855 height 361
copy div "Loremip Dolors amet Consectet Adipisc Elits D1 eIusmo30t Incidid U Labor Etdolo…"
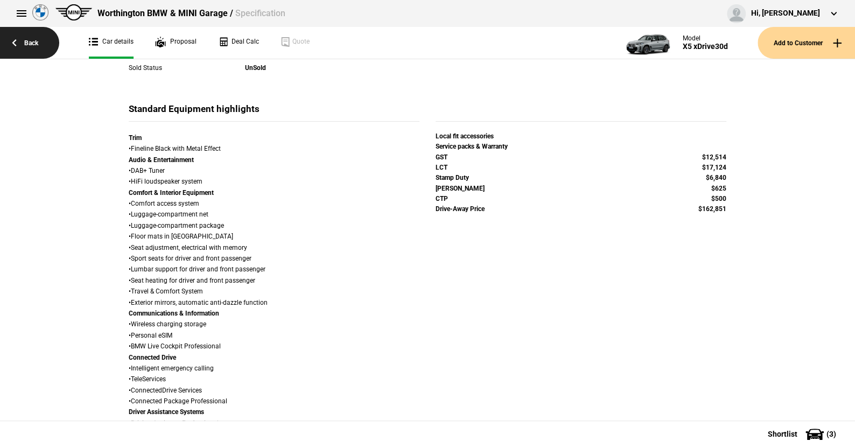
click at [32, 41] on link "Back" at bounding box center [29, 43] width 59 height 32
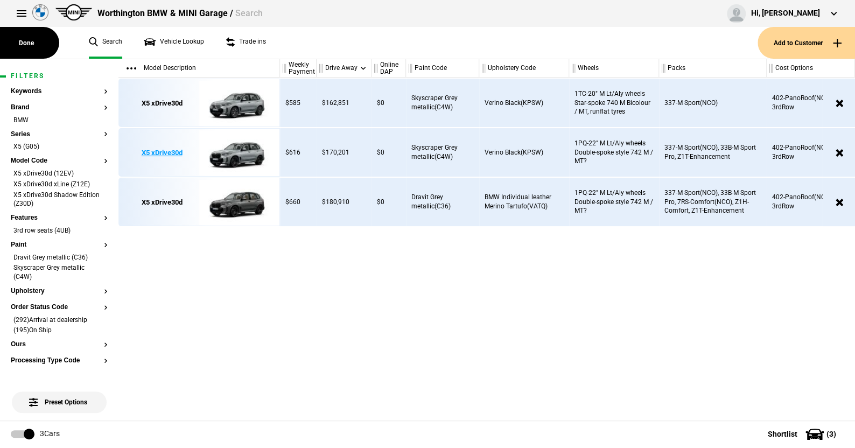
click at [235, 151] on img at bounding box center [236, 153] width 75 height 48
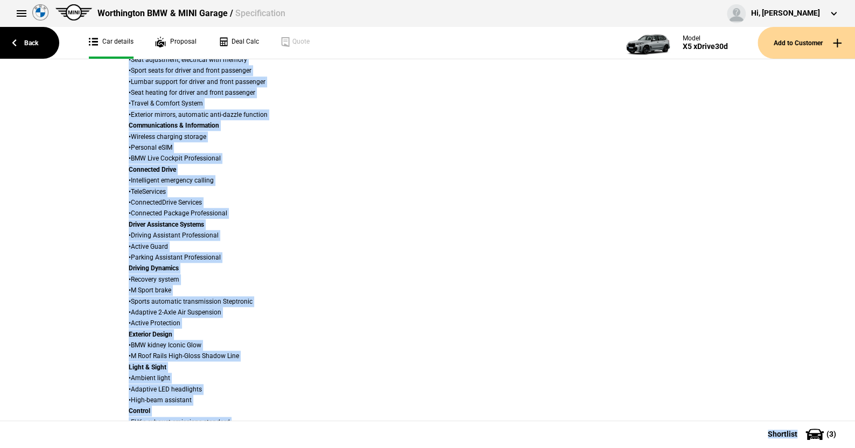
scroll to position [785, 0]
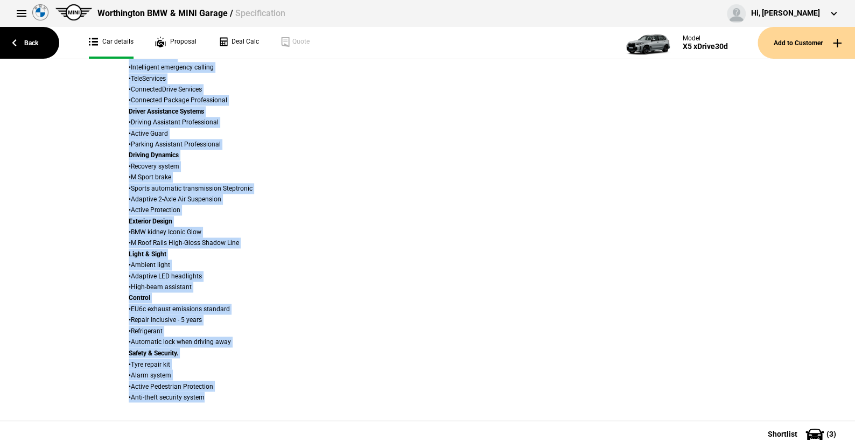
drag, startPoint x: 81, startPoint y: 86, endPoint x: 800, endPoint y: 414, distance: 790.2
click at [800, 414] on div "Spec Details Remove from Shortlist Details Model X5 xDrive30d Variant M Sport C…" at bounding box center [427, 239] width 855 height 361
copy div "Lore Ipsumdo Sitame cons Adipiscin Elitsed Doeiu T0 iNcidi44u Laboree D Magna A…"
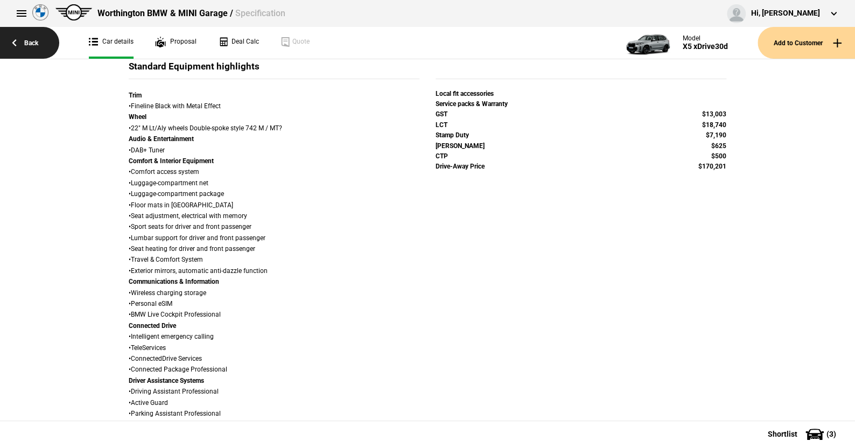
click at [30, 39] on link "Back" at bounding box center [29, 43] width 59 height 32
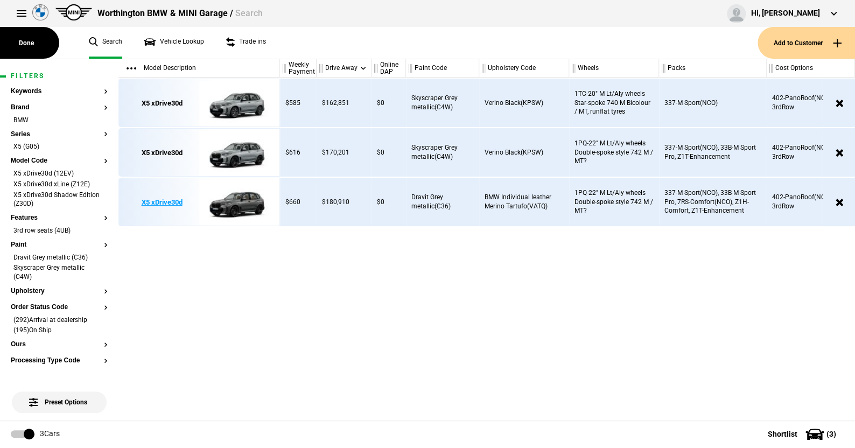
click at [228, 199] on img at bounding box center [236, 202] width 75 height 48
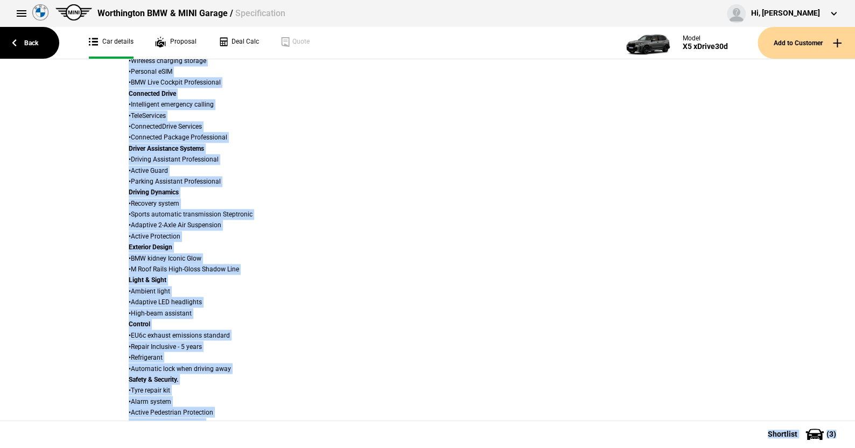
scroll to position [834, 0]
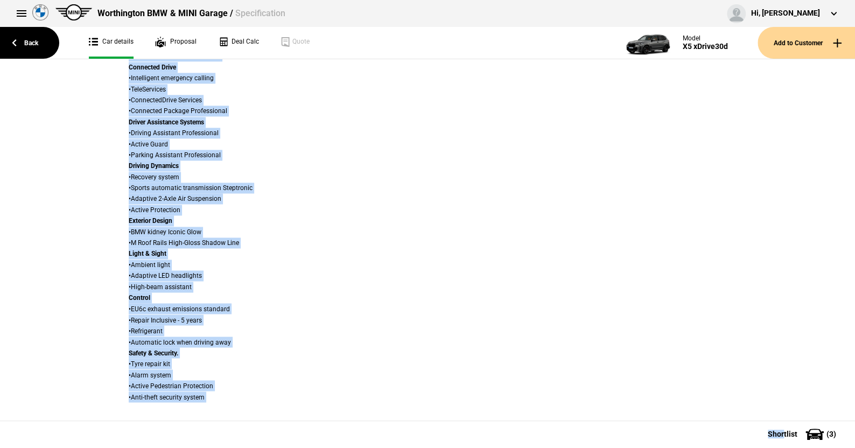
drag, startPoint x: 66, startPoint y: 86, endPoint x: 784, endPoint y: 424, distance: 793.7
click at [784, 424] on div "Back Car details Proposal Deal Calc Quote Model X5 xDrive30d Add to Customer Sp…" at bounding box center [427, 253] width 855 height 388
copy div "Spec Details Remove from Shortlist Details Model X5 xDrive30d Variant M Sport C…"
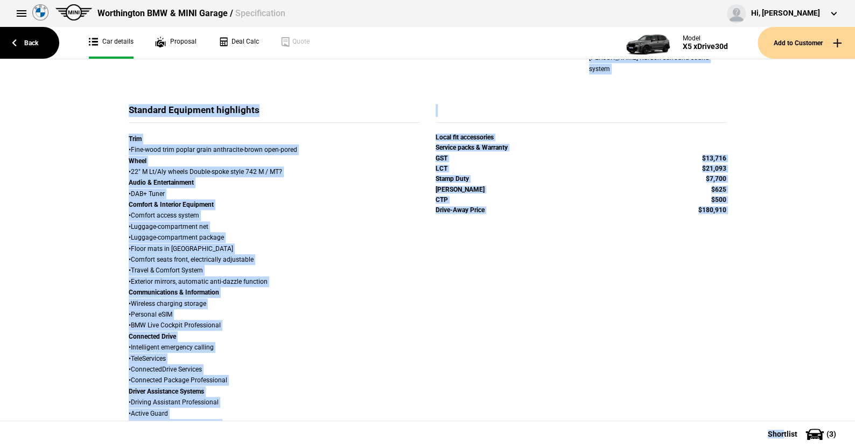
scroll to position [242, 0]
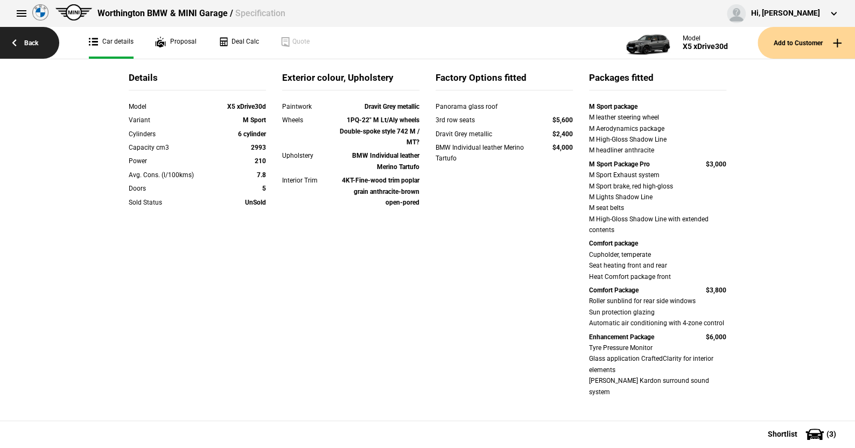
click at [31, 38] on link "Back" at bounding box center [29, 43] width 59 height 32
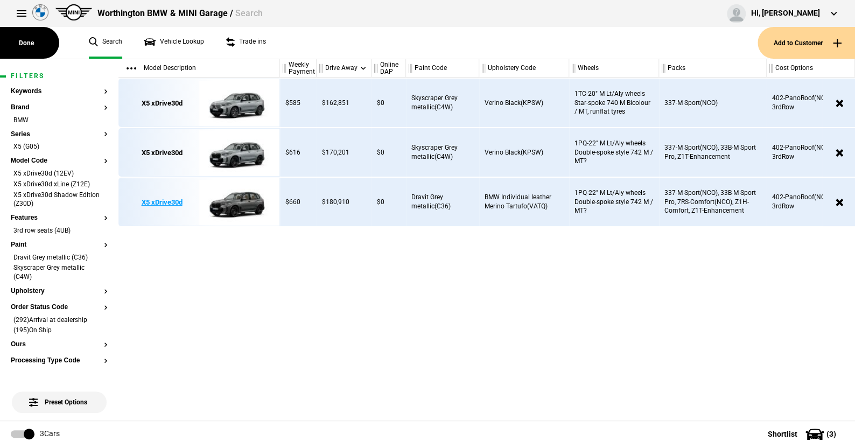
click at [235, 202] on img at bounding box center [236, 202] width 75 height 48
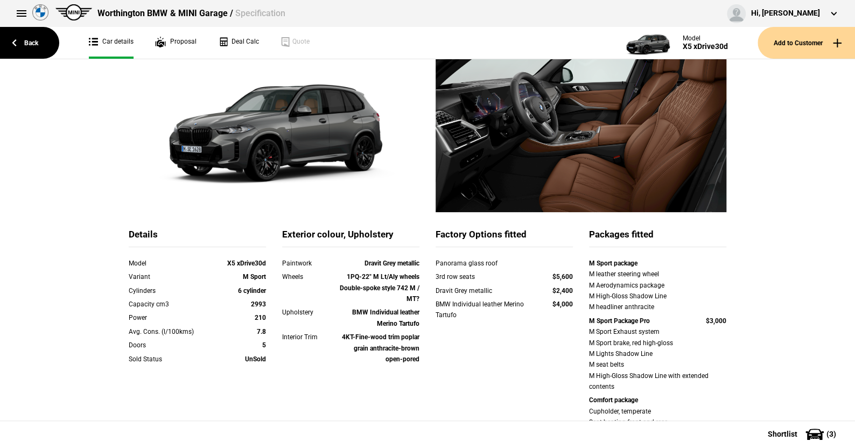
scroll to position [108, 0]
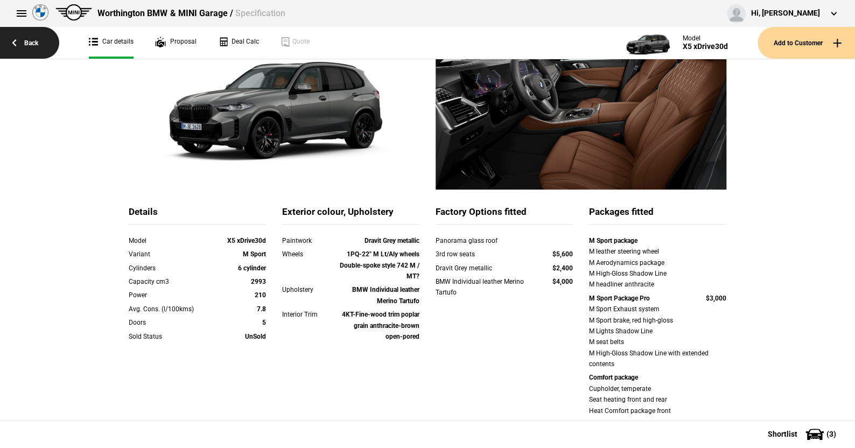
click at [29, 37] on link "Back" at bounding box center [29, 43] width 59 height 32
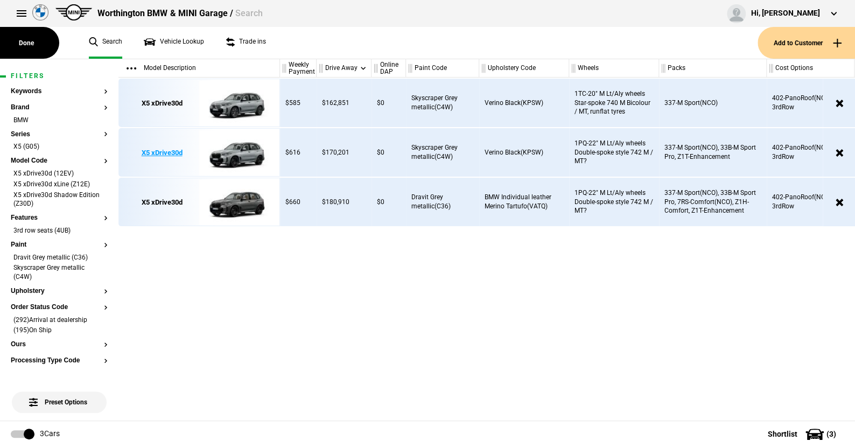
click at [243, 149] on img at bounding box center [236, 153] width 75 height 48
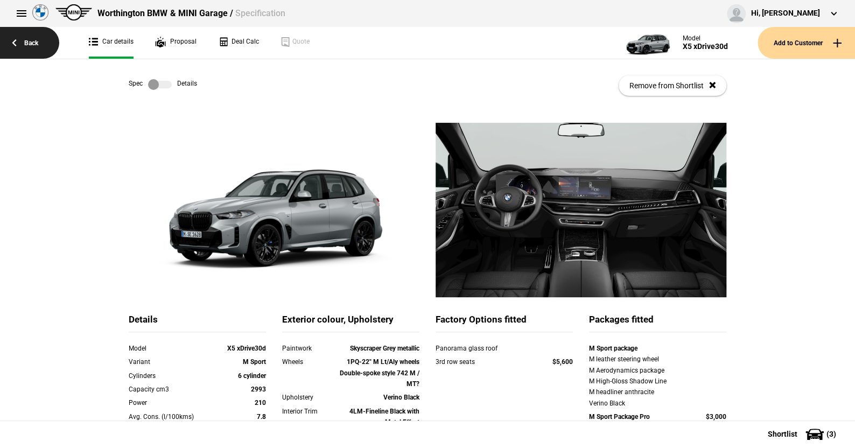
click at [35, 41] on link "Back" at bounding box center [29, 43] width 59 height 32
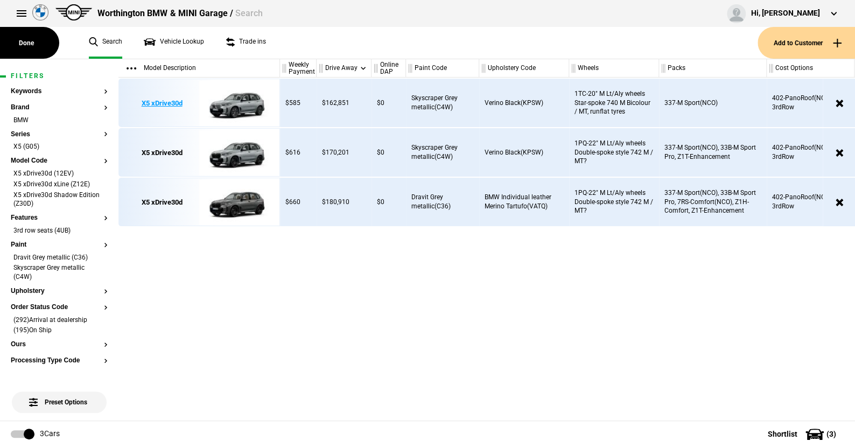
click at [239, 102] on img at bounding box center [236, 103] width 75 height 48
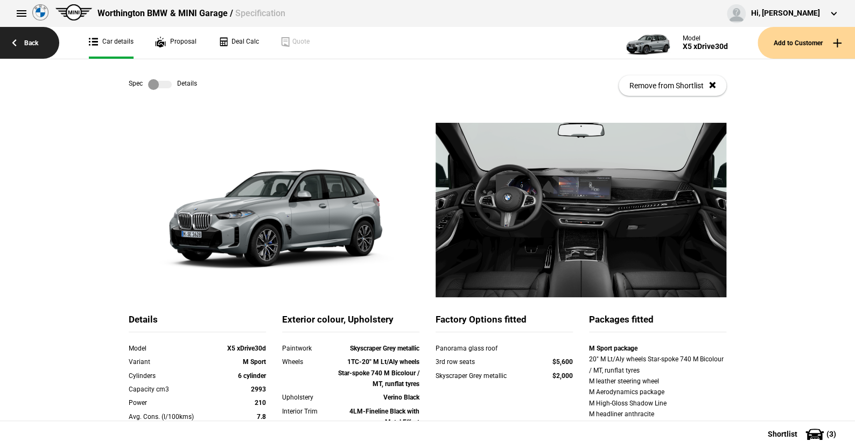
click at [34, 41] on link "Back" at bounding box center [29, 43] width 59 height 32
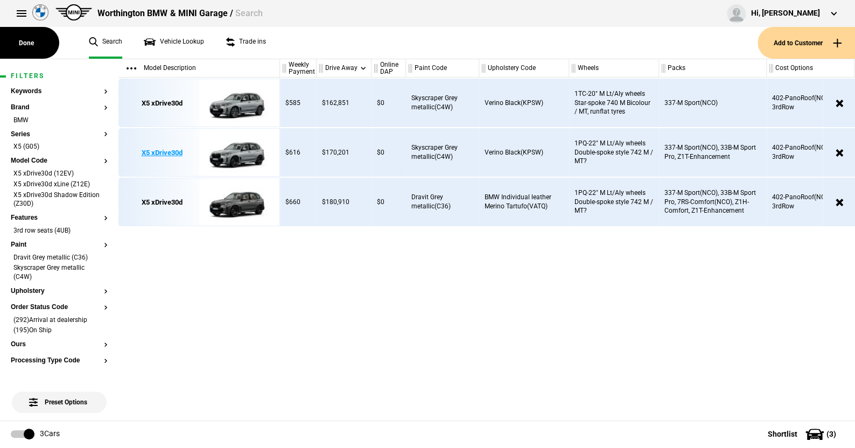
click at [244, 149] on img at bounding box center [236, 153] width 75 height 48
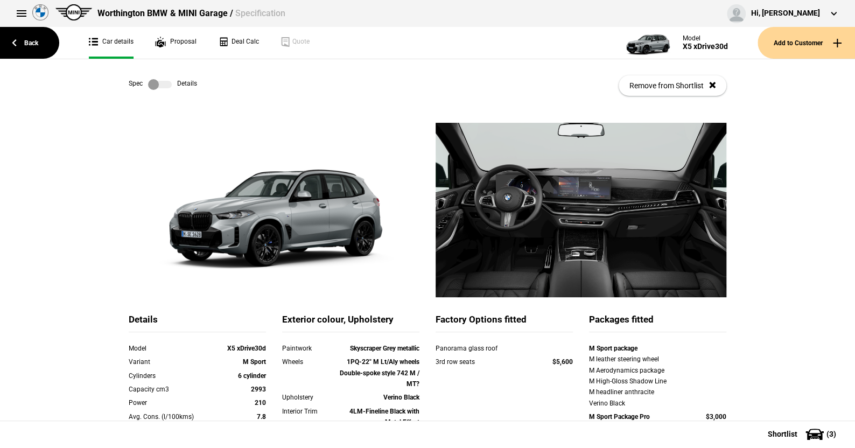
click at [165, 81] on label at bounding box center [160, 84] width 24 height 11
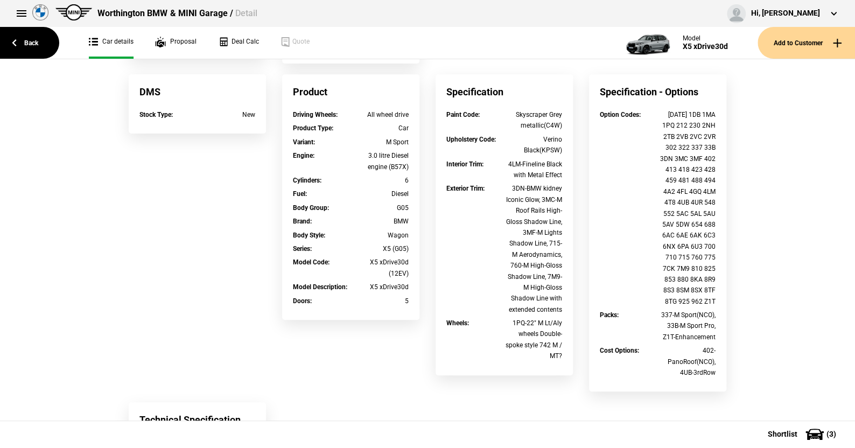
scroll to position [269, 0]
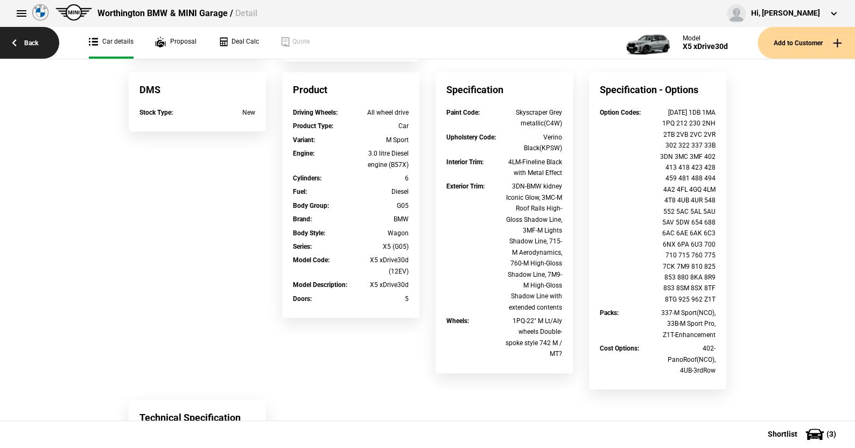
click at [33, 42] on link "Back" at bounding box center [29, 43] width 59 height 32
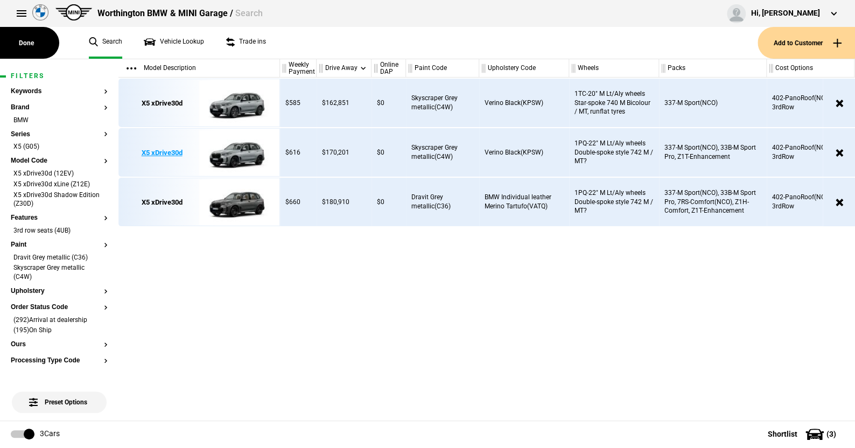
click at [233, 147] on img at bounding box center [236, 153] width 75 height 48
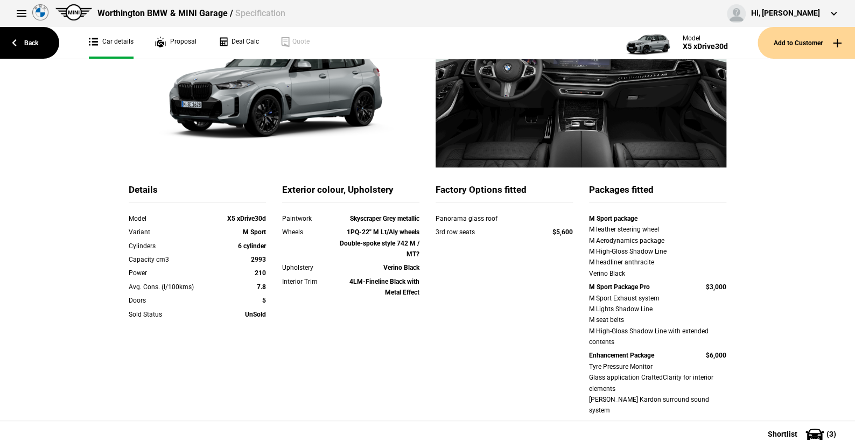
scroll to position [162, 0]
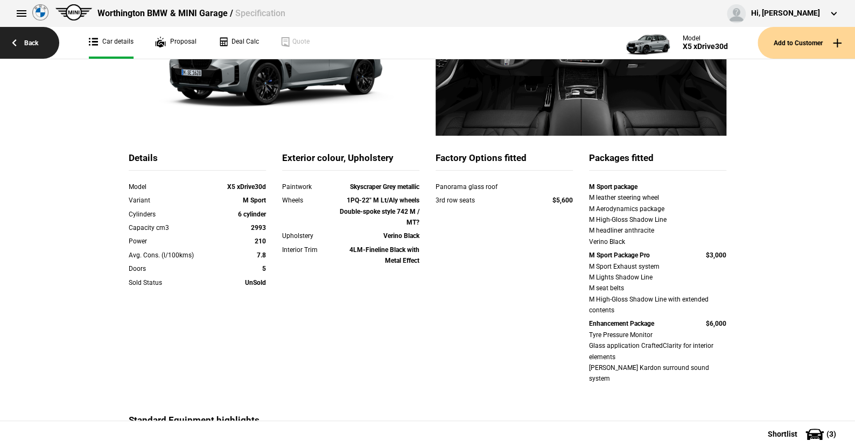
click at [33, 40] on link "Back" at bounding box center [29, 43] width 59 height 32
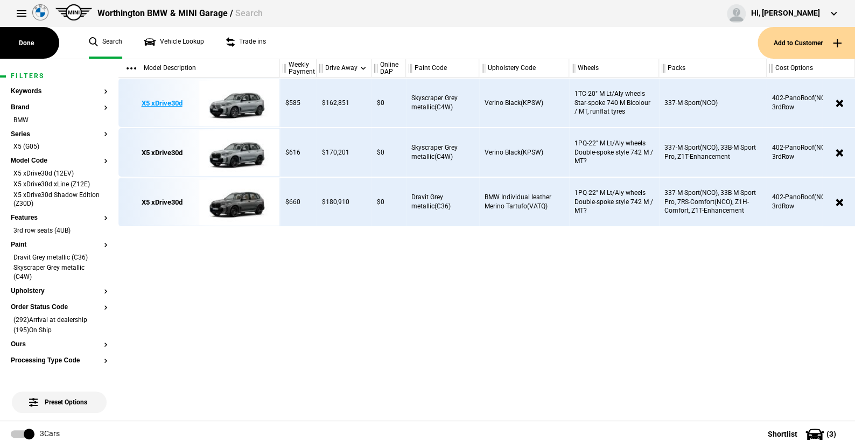
click at [251, 99] on img at bounding box center [236, 103] width 75 height 48
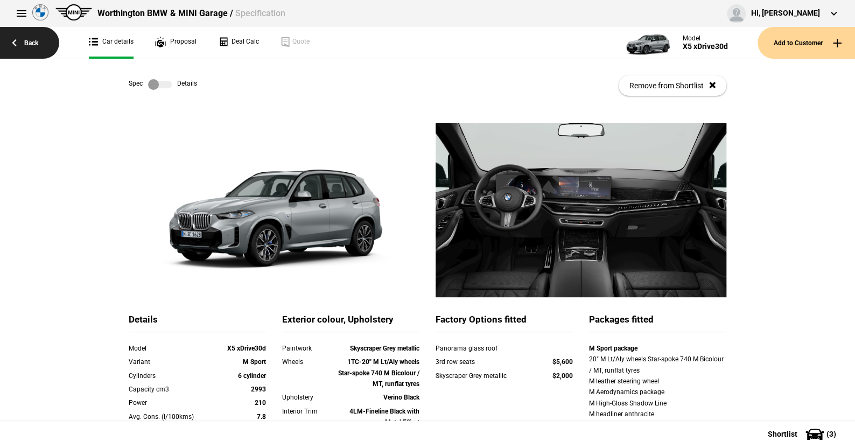
click at [37, 38] on link "Back" at bounding box center [29, 43] width 59 height 32
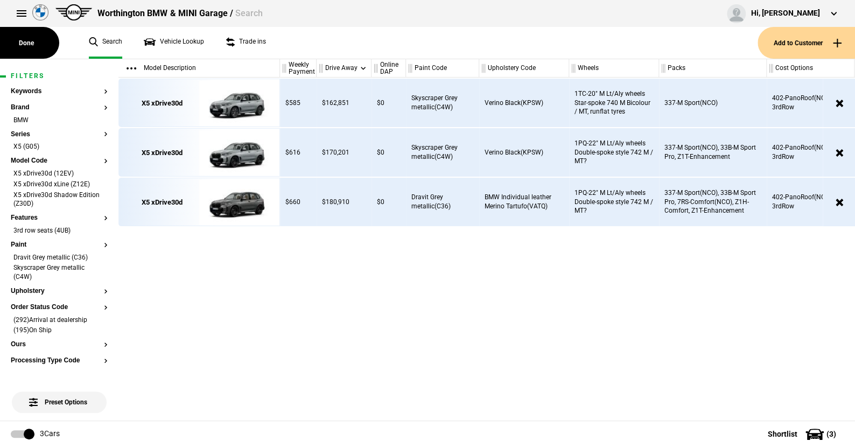
click at [302, 49] on ul "Search Vehicle Lookup Trade ins" at bounding box center [418, 43] width 680 height 32
click at [248, 152] on img at bounding box center [236, 153] width 75 height 48
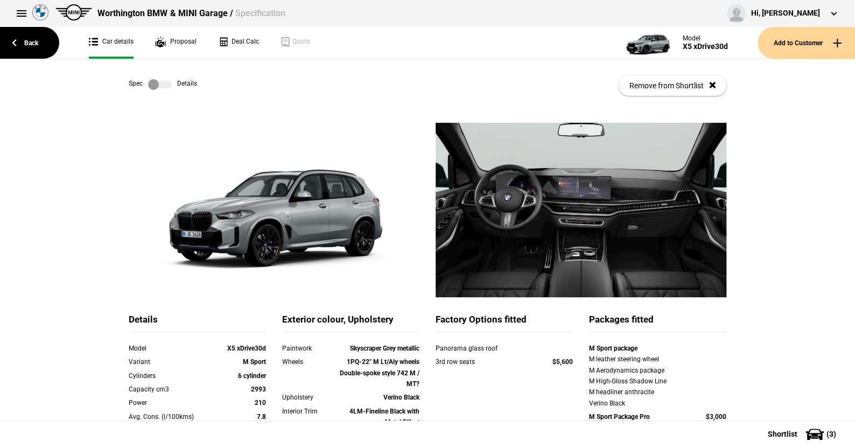
click at [165, 85] on label at bounding box center [160, 84] width 24 height 11
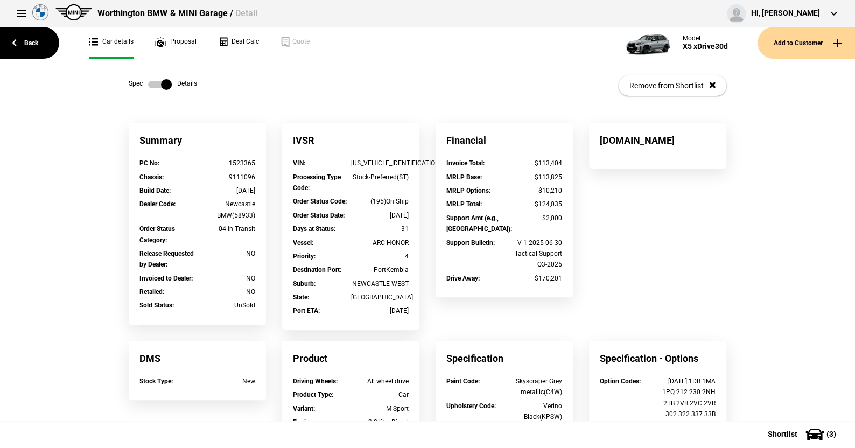
drag, startPoint x: 129, startPoint y: 126, endPoint x: 243, endPoint y: 257, distance: 173.7
click at [255, 300] on div "Summary PC No : 1523365 Chassis : 9111096 Build Date : [DATE] Dealer Code : New…" at bounding box center [197, 224] width 137 height 202
